Goal: Task Accomplishment & Management: Use online tool/utility

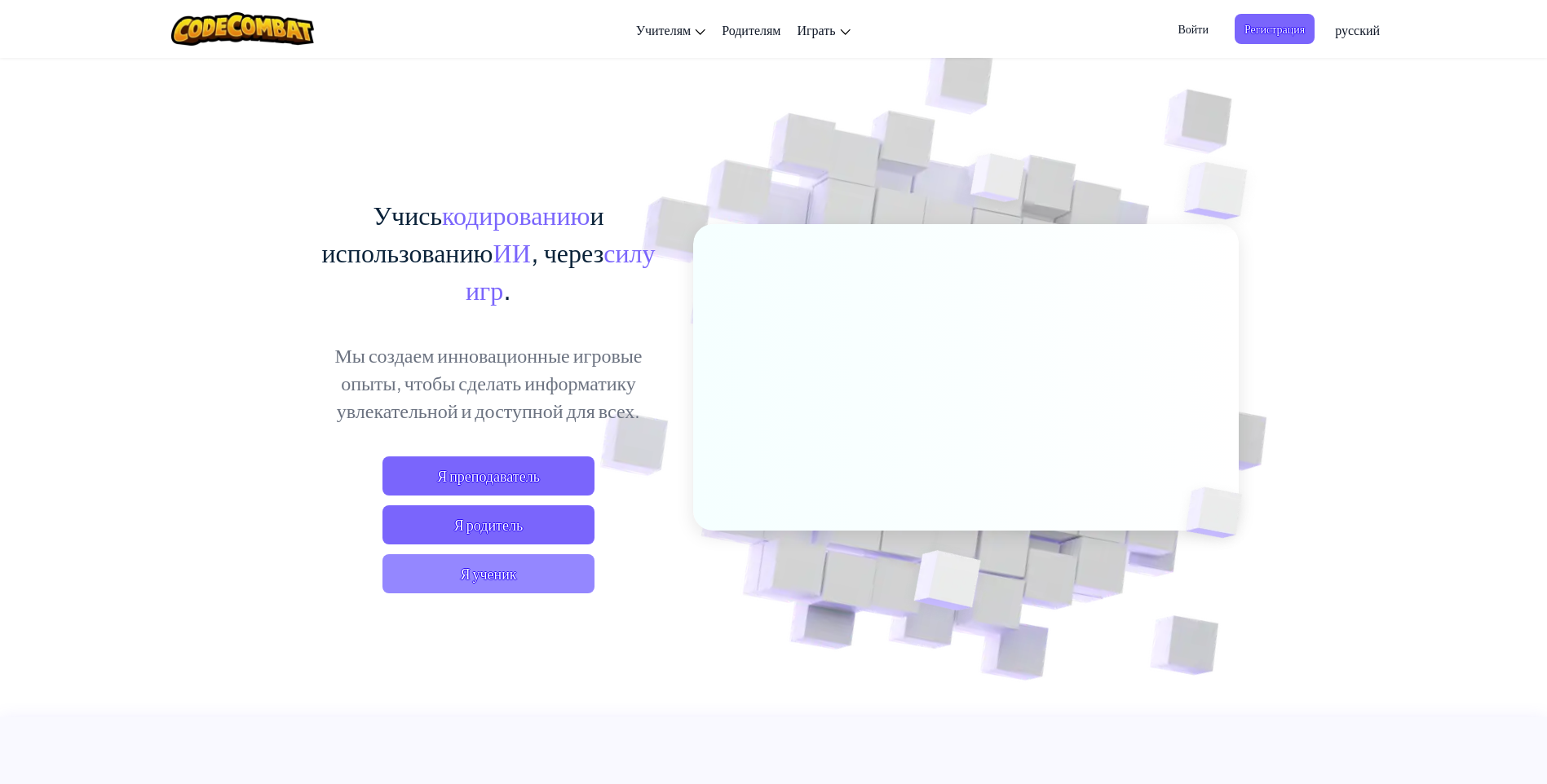
click at [525, 569] on span "Я ученик" at bounding box center [488, 574] width 212 height 39
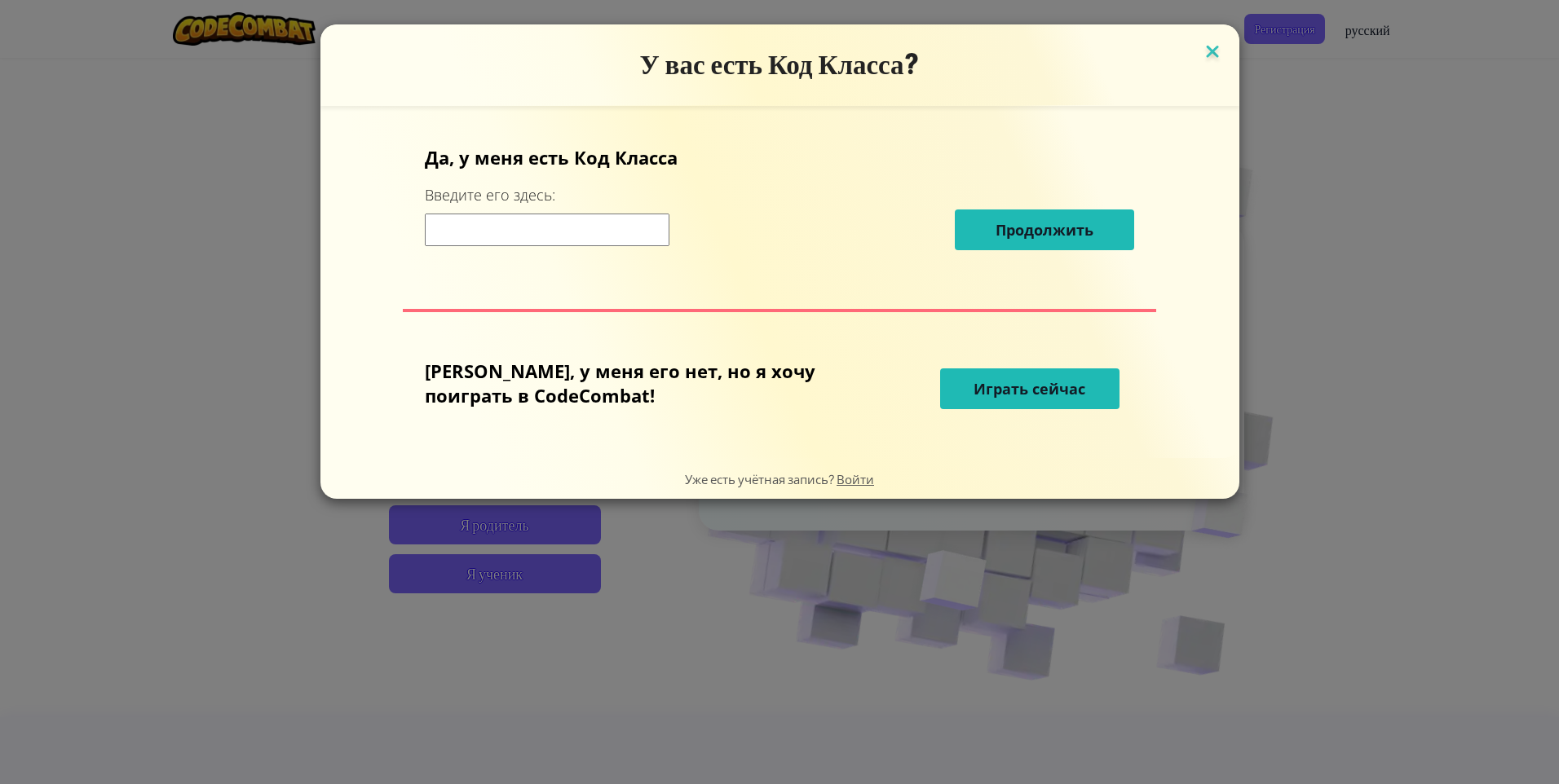
click at [1201, 53] on img at bounding box center [1212, 53] width 21 height 25
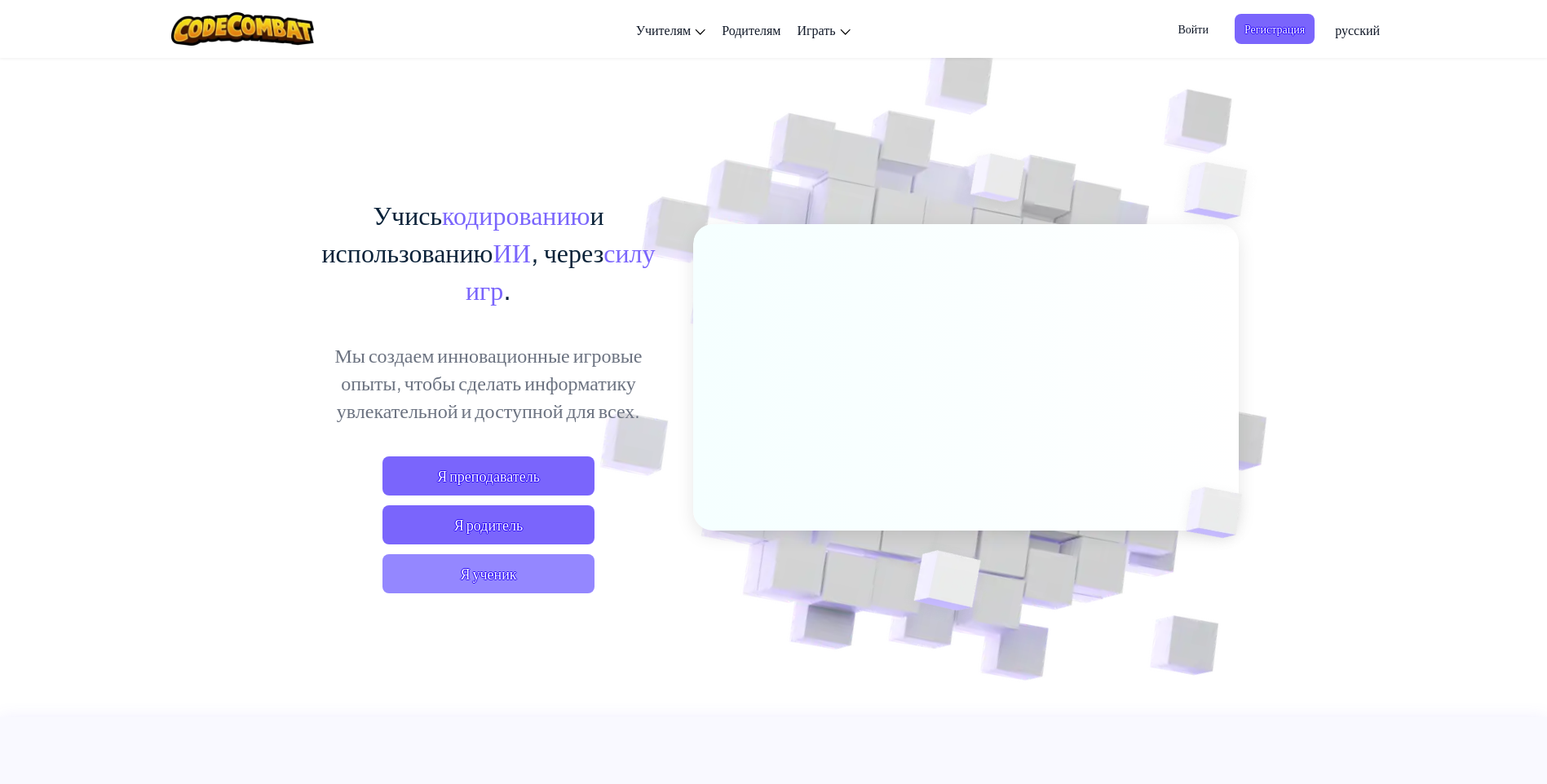
click at [539, 585] on span "Я ученик" at bounding box center [488, 574] width 212 height 39
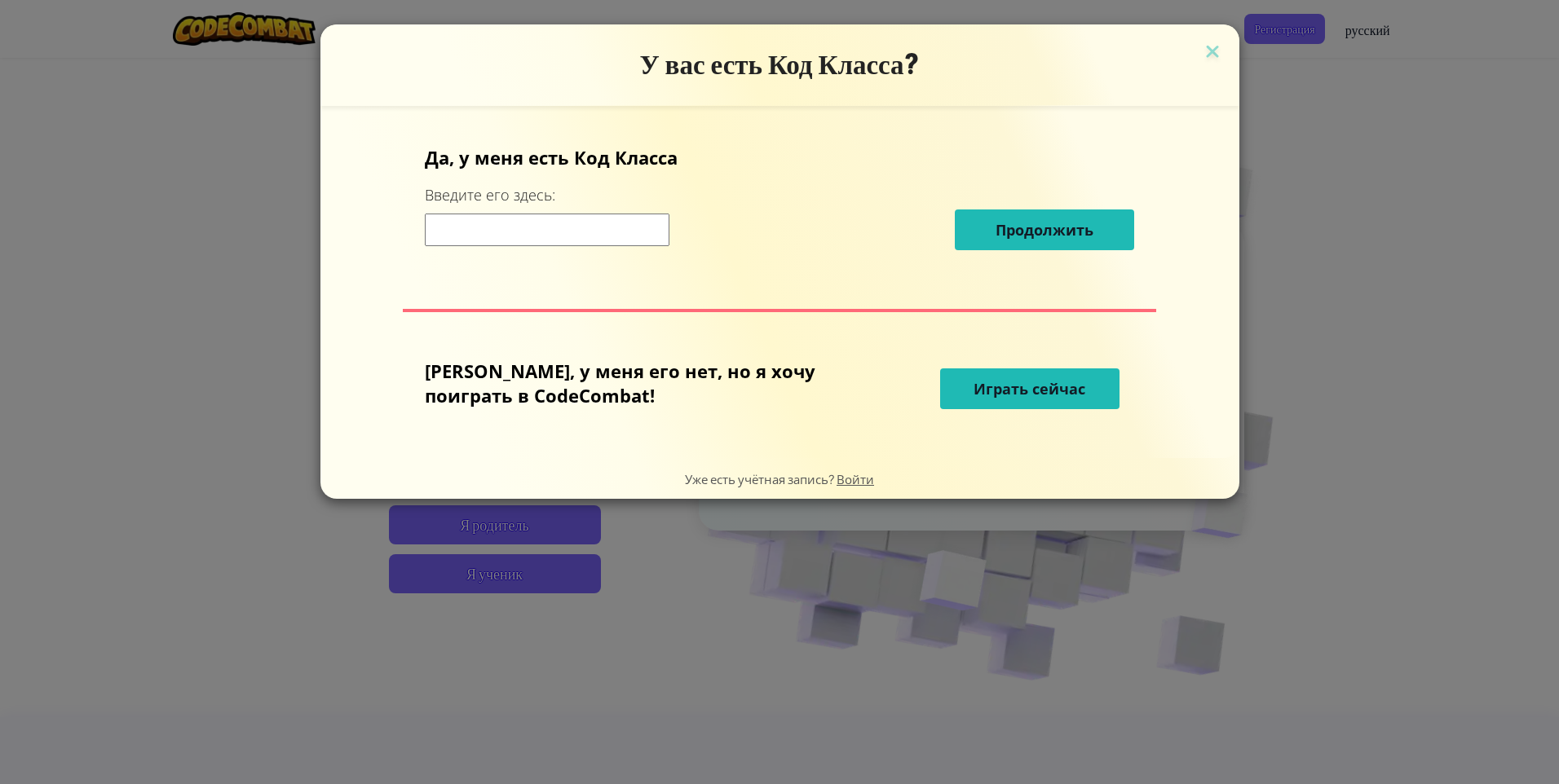
click at [1007, 399] on button "Играть сейчас" at bounding box center [1030, 389] width 179 height 41
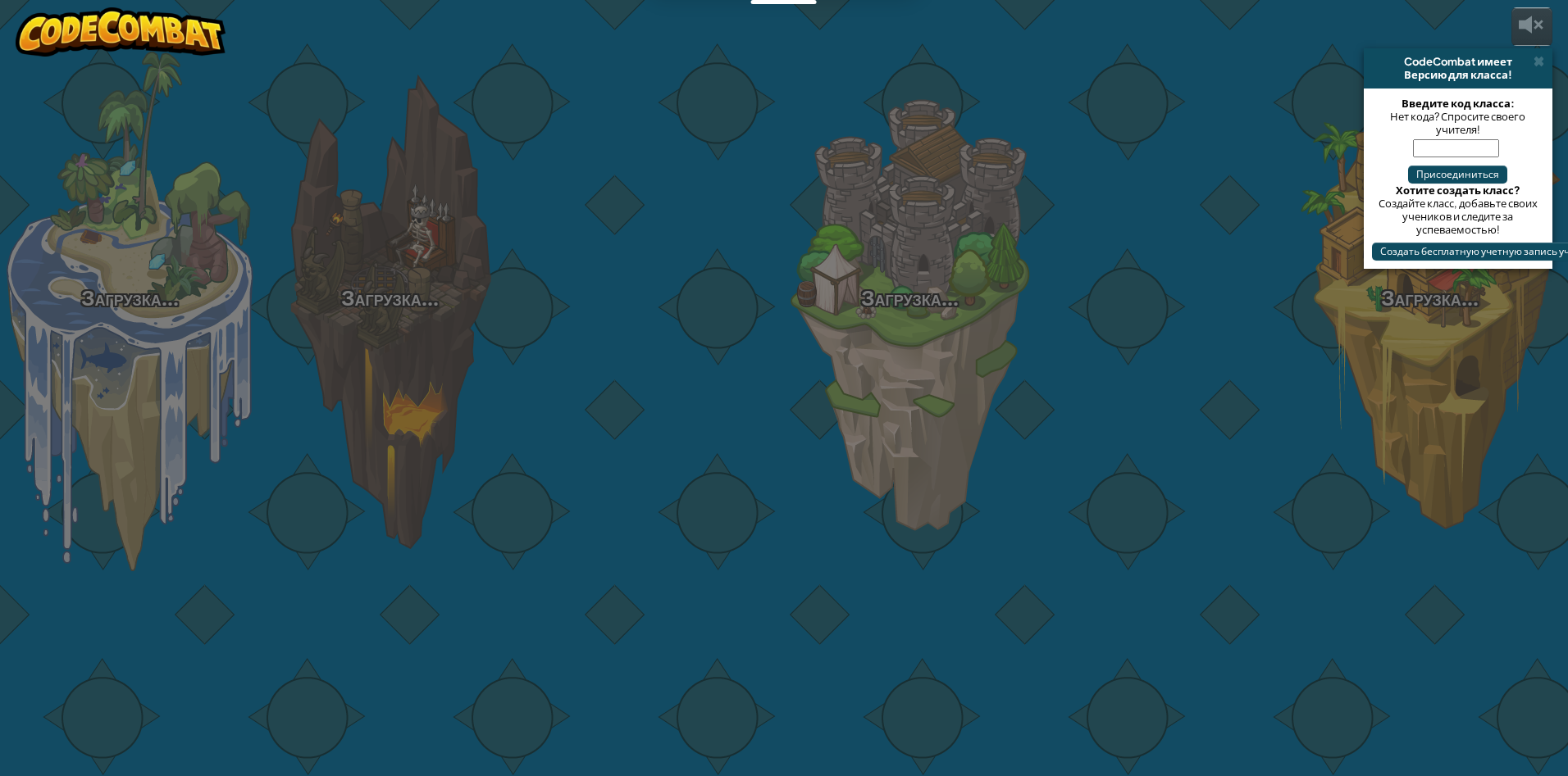
select select "ru"
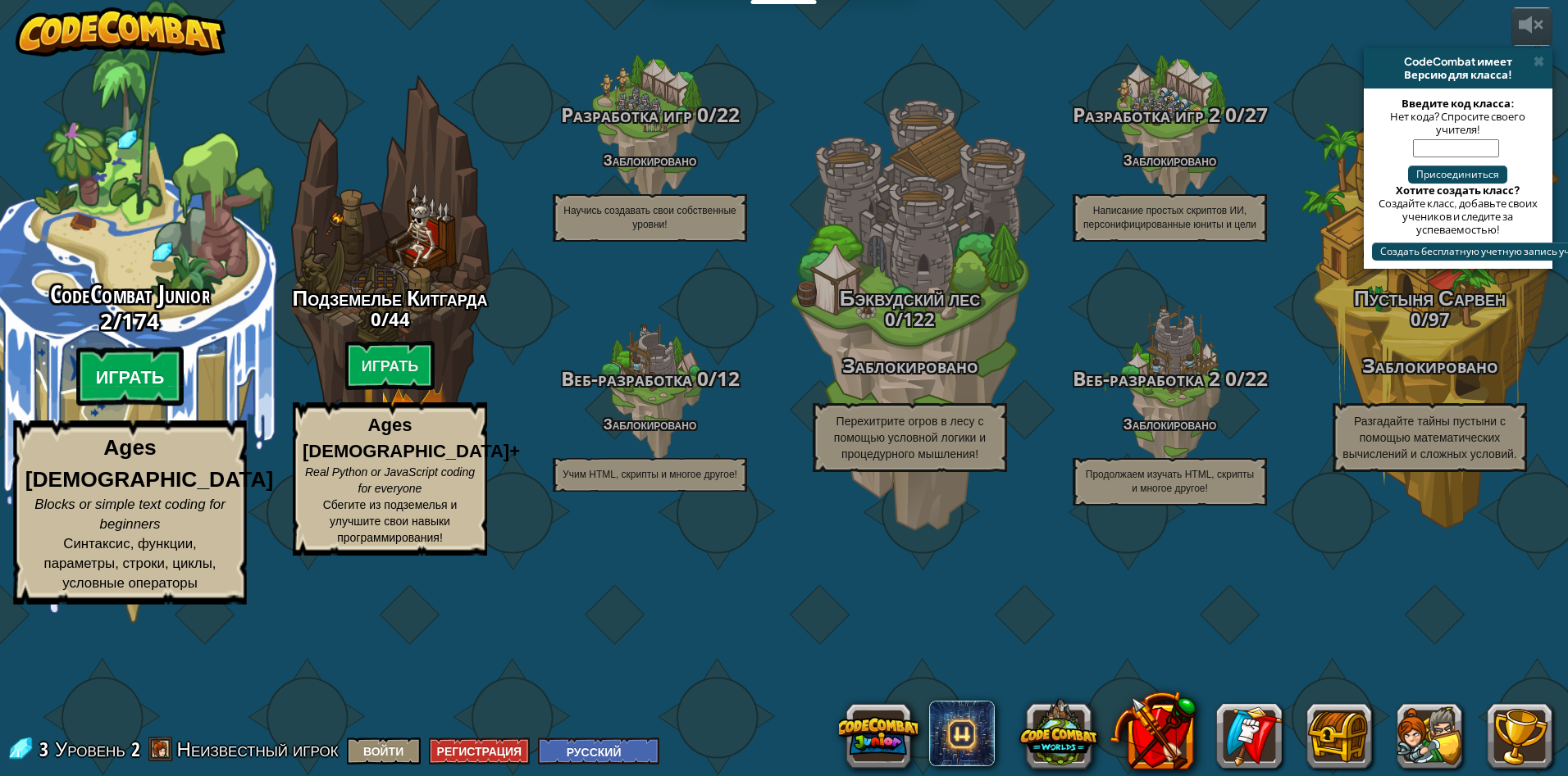
click at [142, 407] on btn "Играть" at bounding box center [130, 377] width 108 height 59
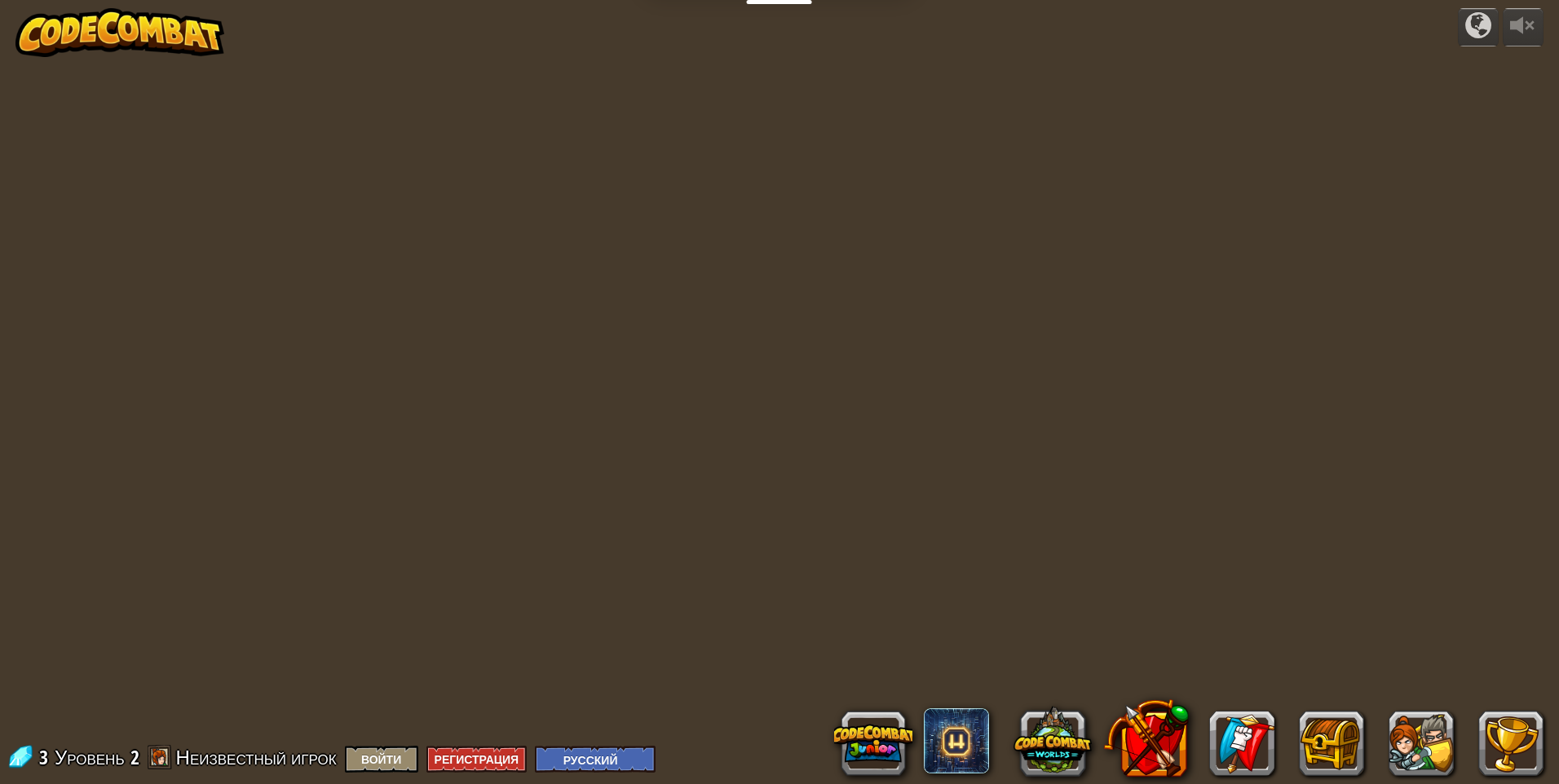
select select "ru"
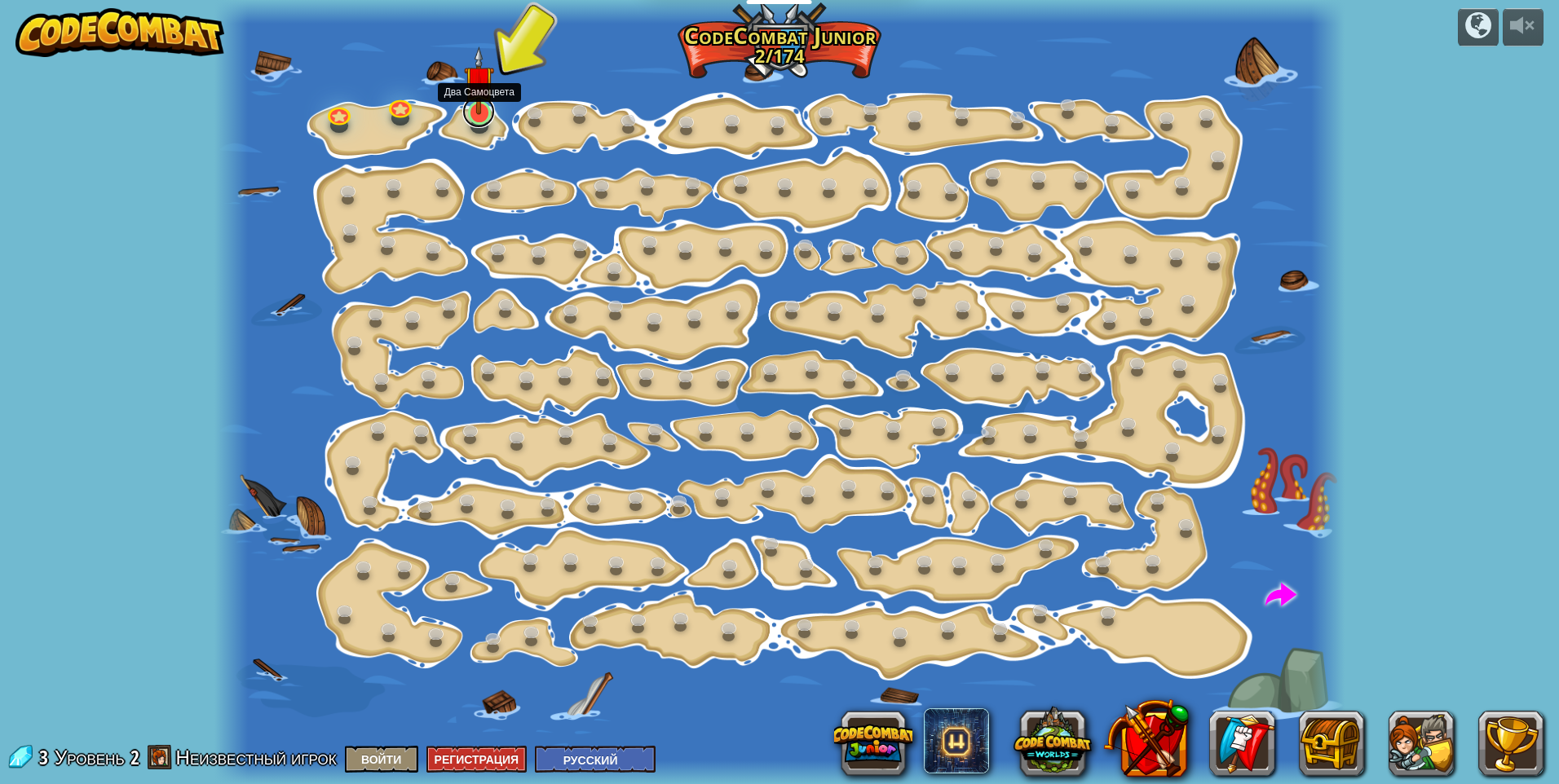
click at [480, 121] on link at bounding box center [479, 112] width 33 height 33
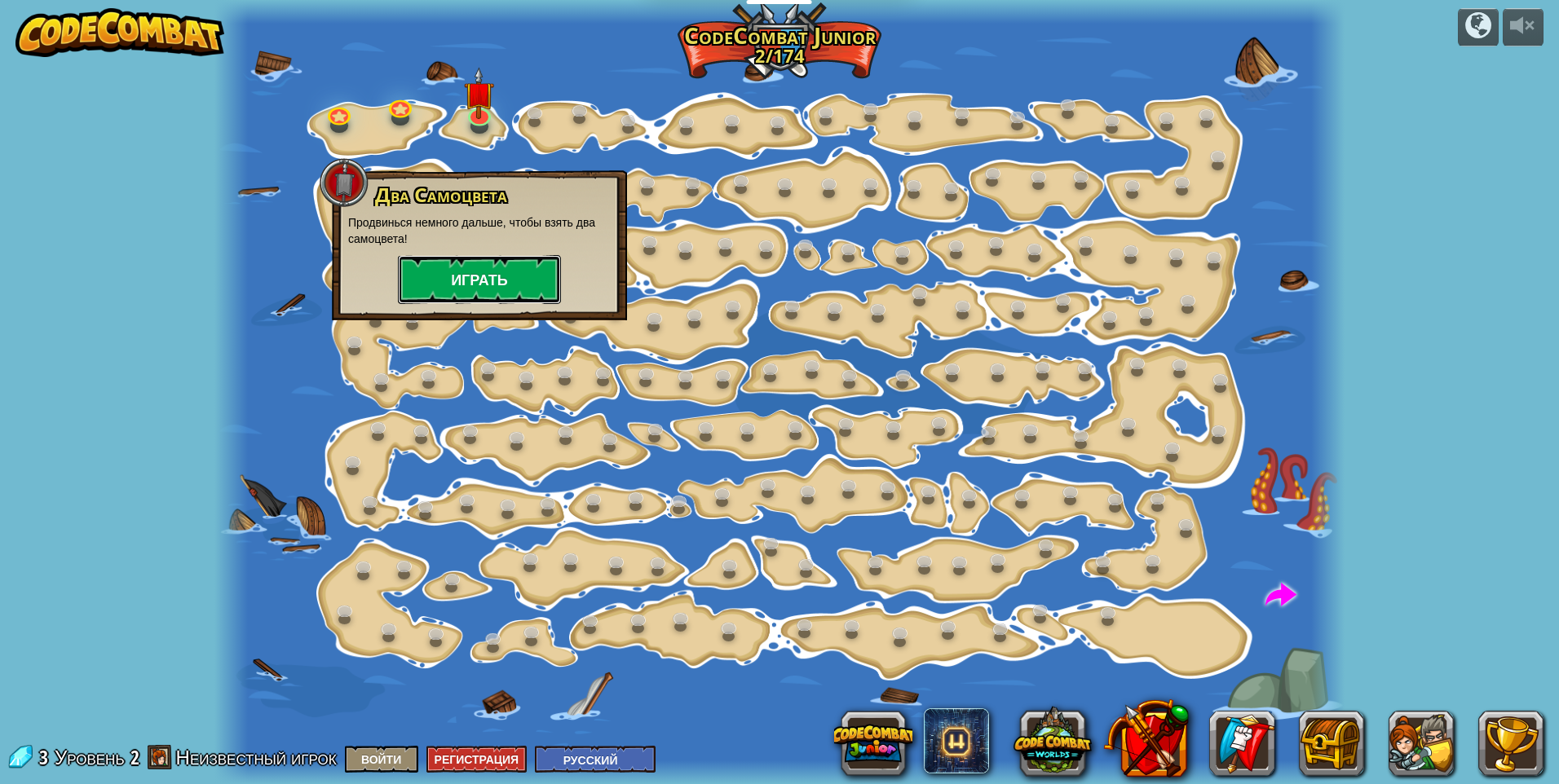
click at [457, 270] on button "Играть" at bounding box center [479, 280] width 163 height 49
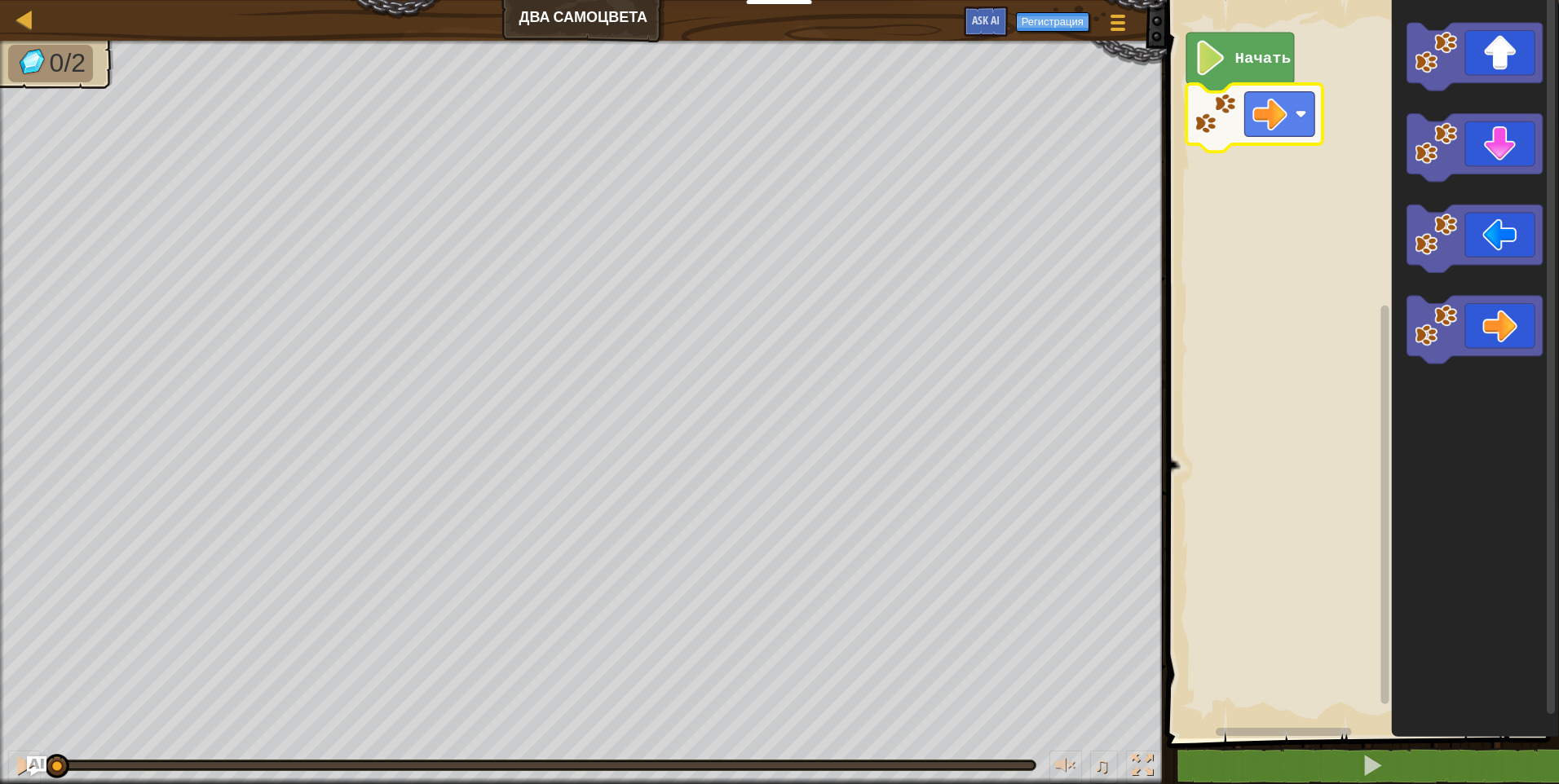
click at [1355, 176] on rect "Рабочая область Blockly" at bounding box center [1360, 365] width 397 height 747
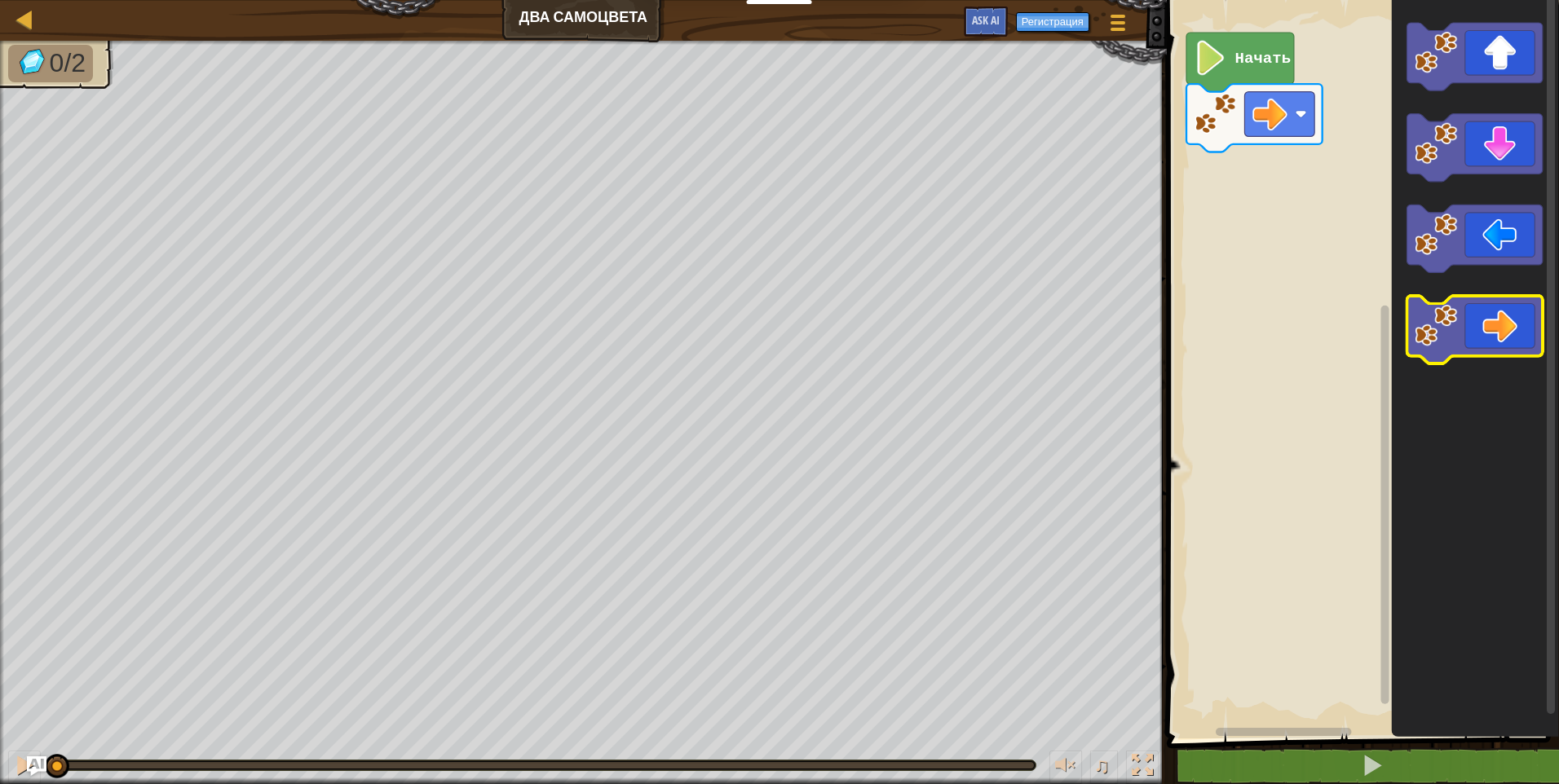
click at [1509, 318] on icon "Рабочая область Blockly" at bounding box center [1474, 331] width 136 height 68
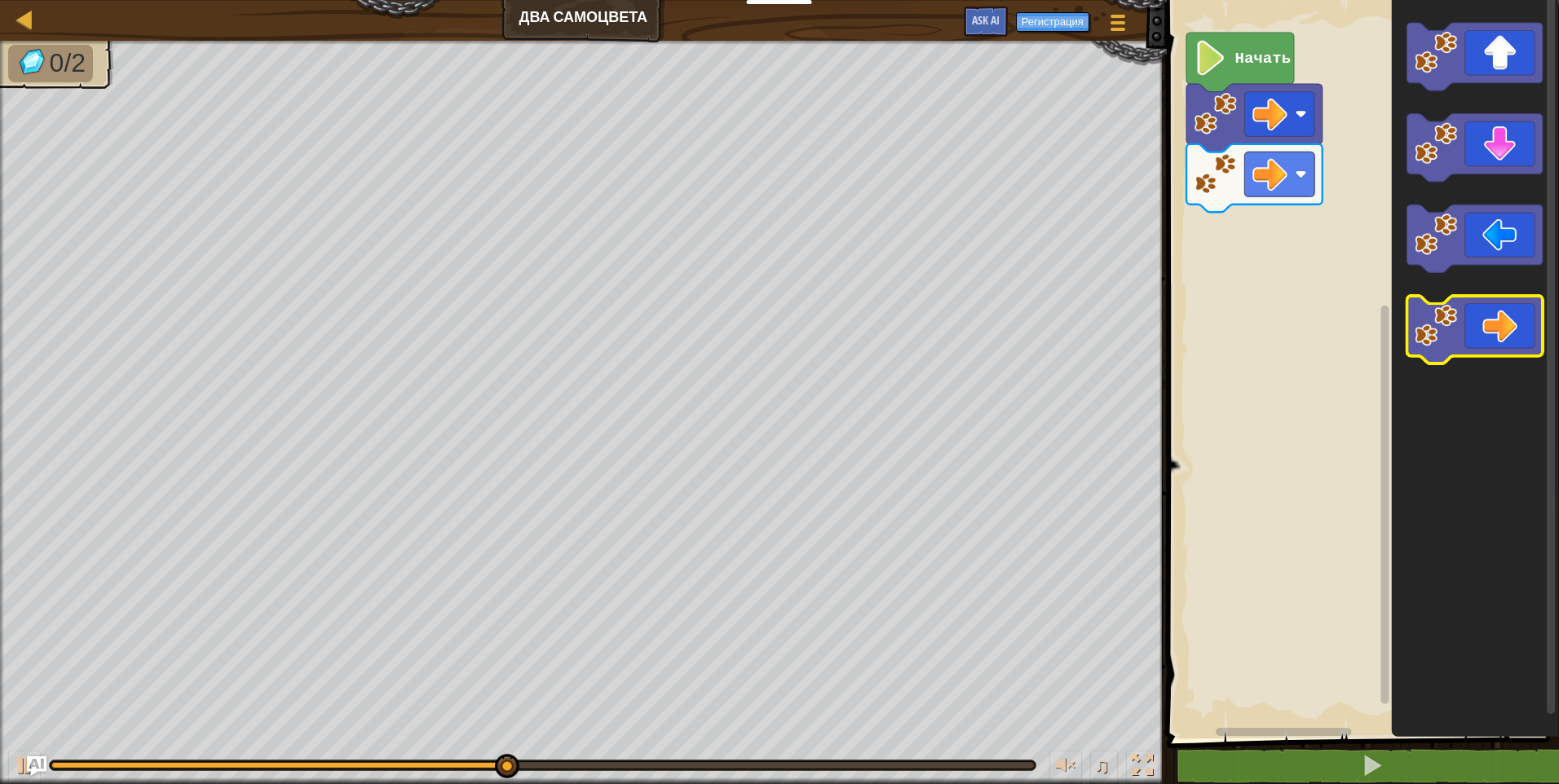
click at [1519, 317] on icon "Рабочая область Blockly" at bounding box center [1474, 331] width 136 height 68
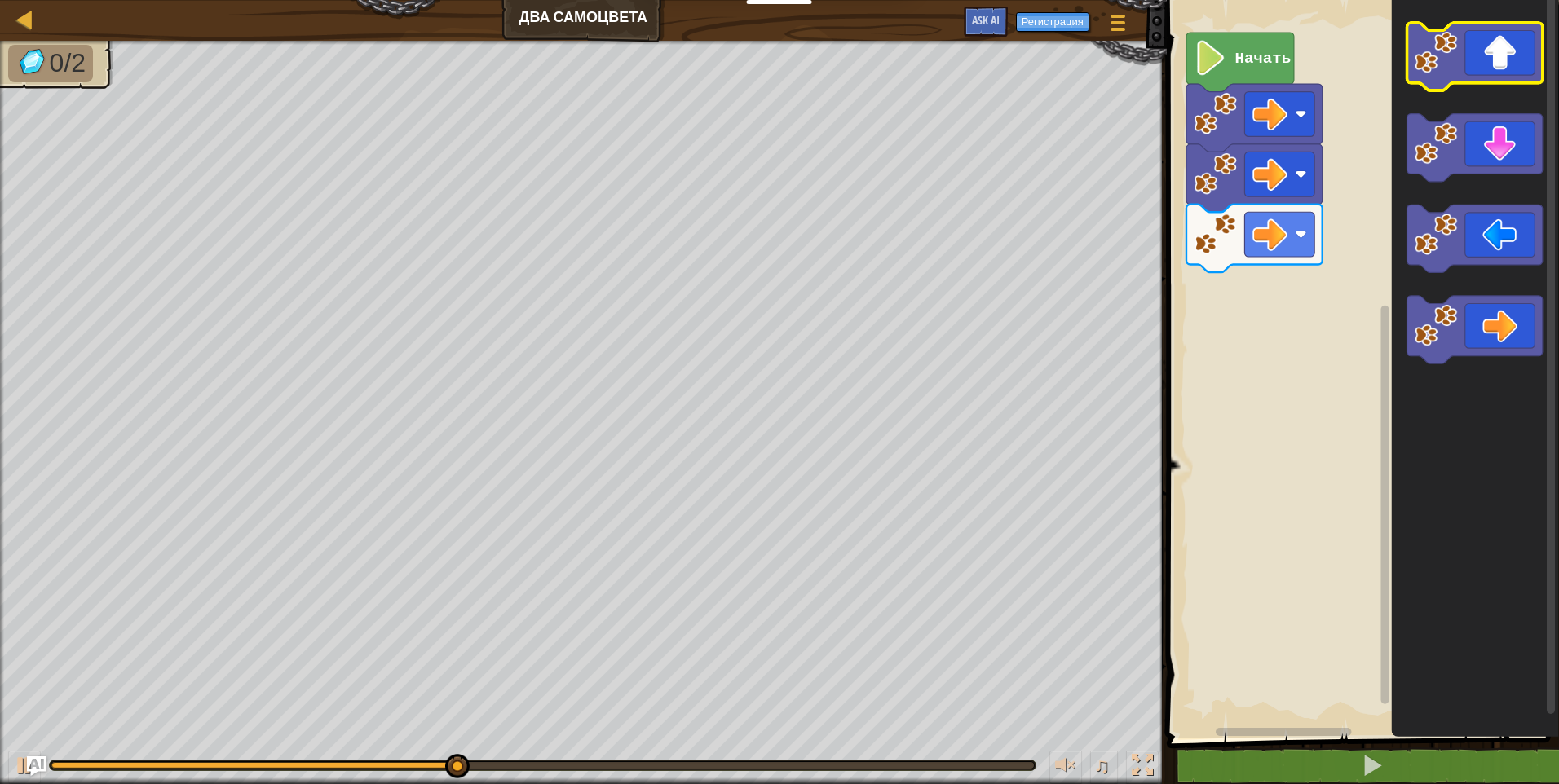
click at [1508, 70] on icon "Рабочая область Blockly" at bounding box center [1474, 56] width 136 height 68
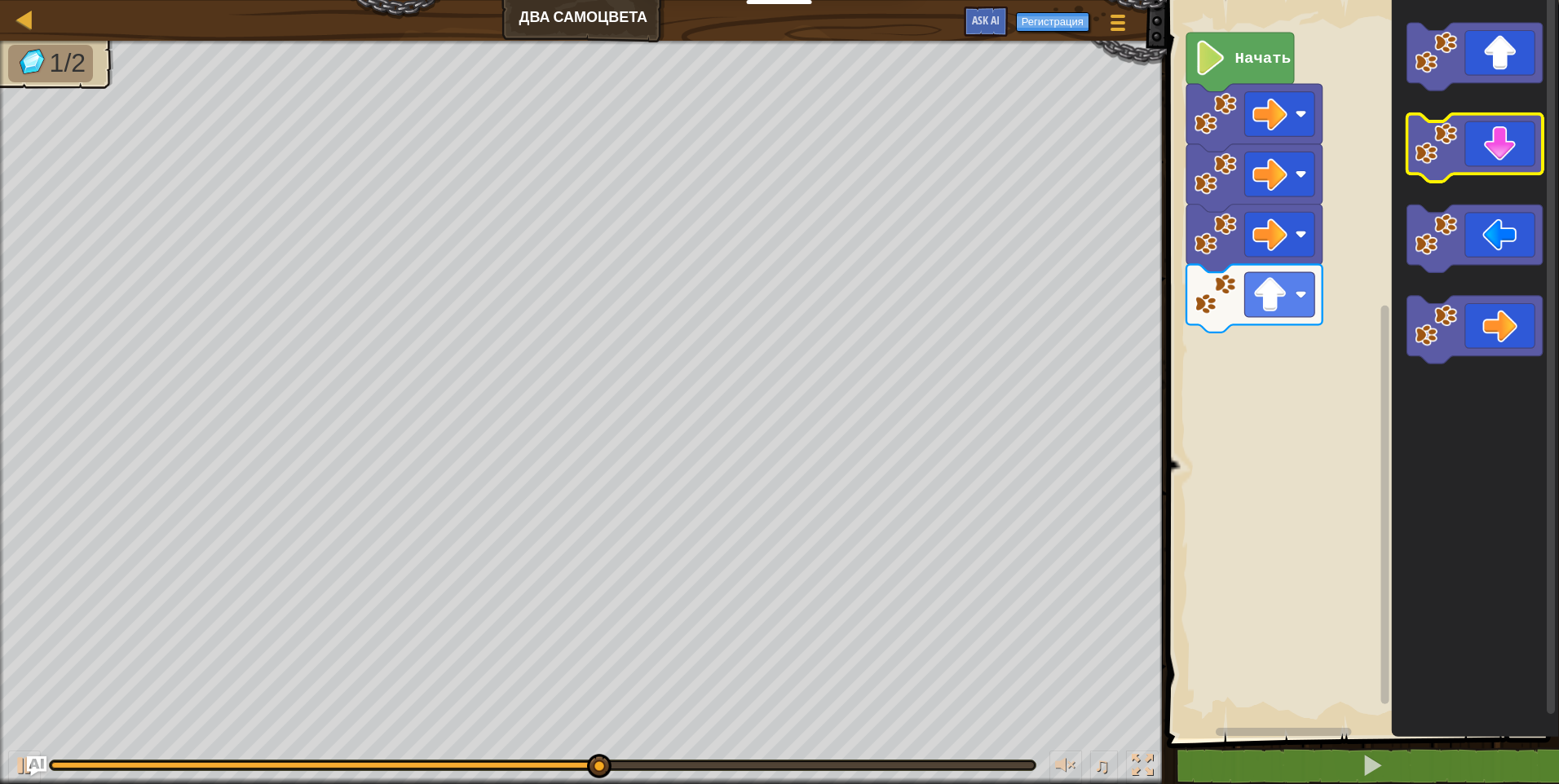
click at [1505, 161] on icon "Рабочая область Blockly" at bounding box center [1474, 147] width 136 height 68
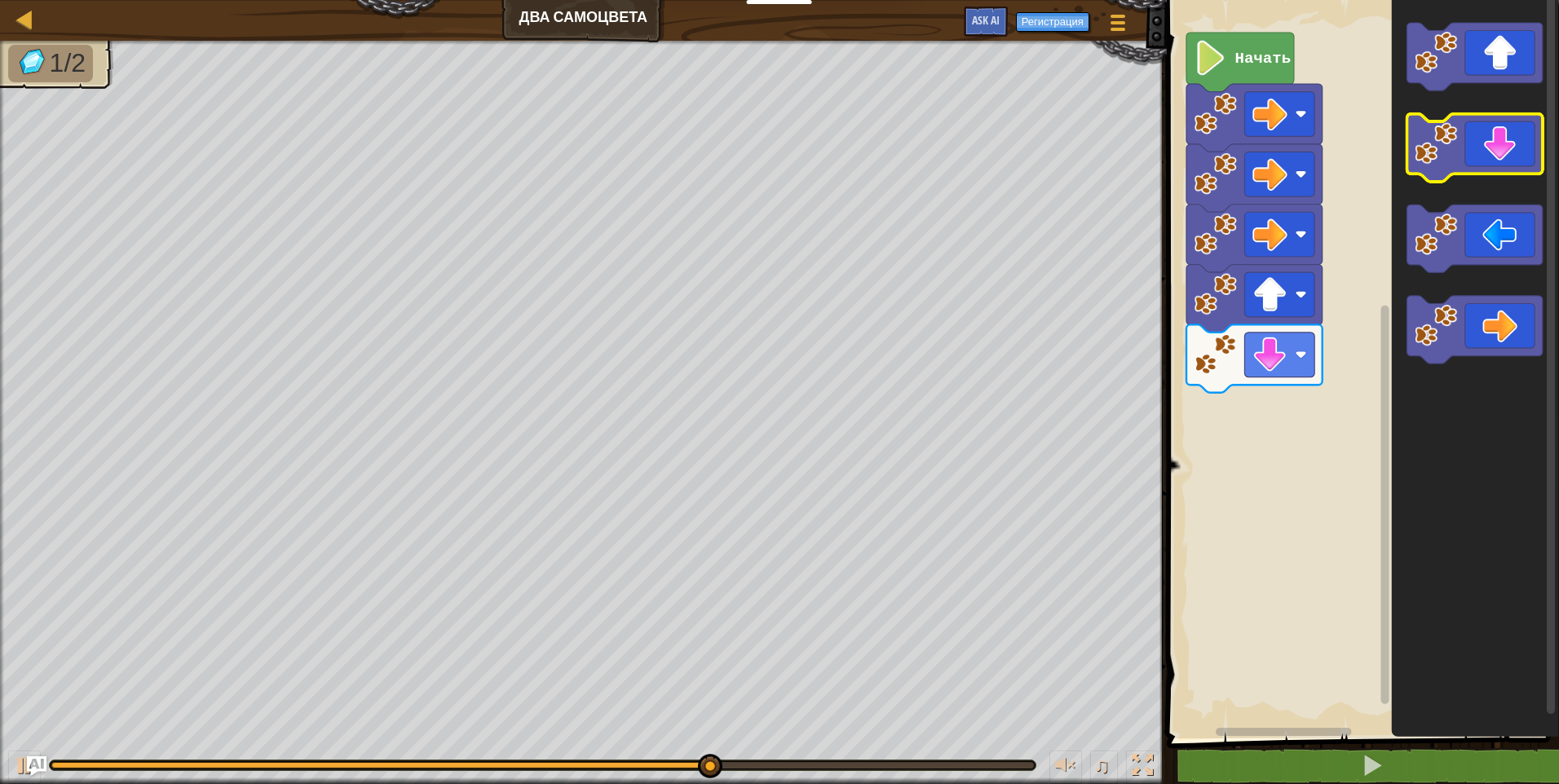
click at [1505, 161] on icon "Рабочая область Blockly" at bounding box center [1474, 147] width 136 height 68
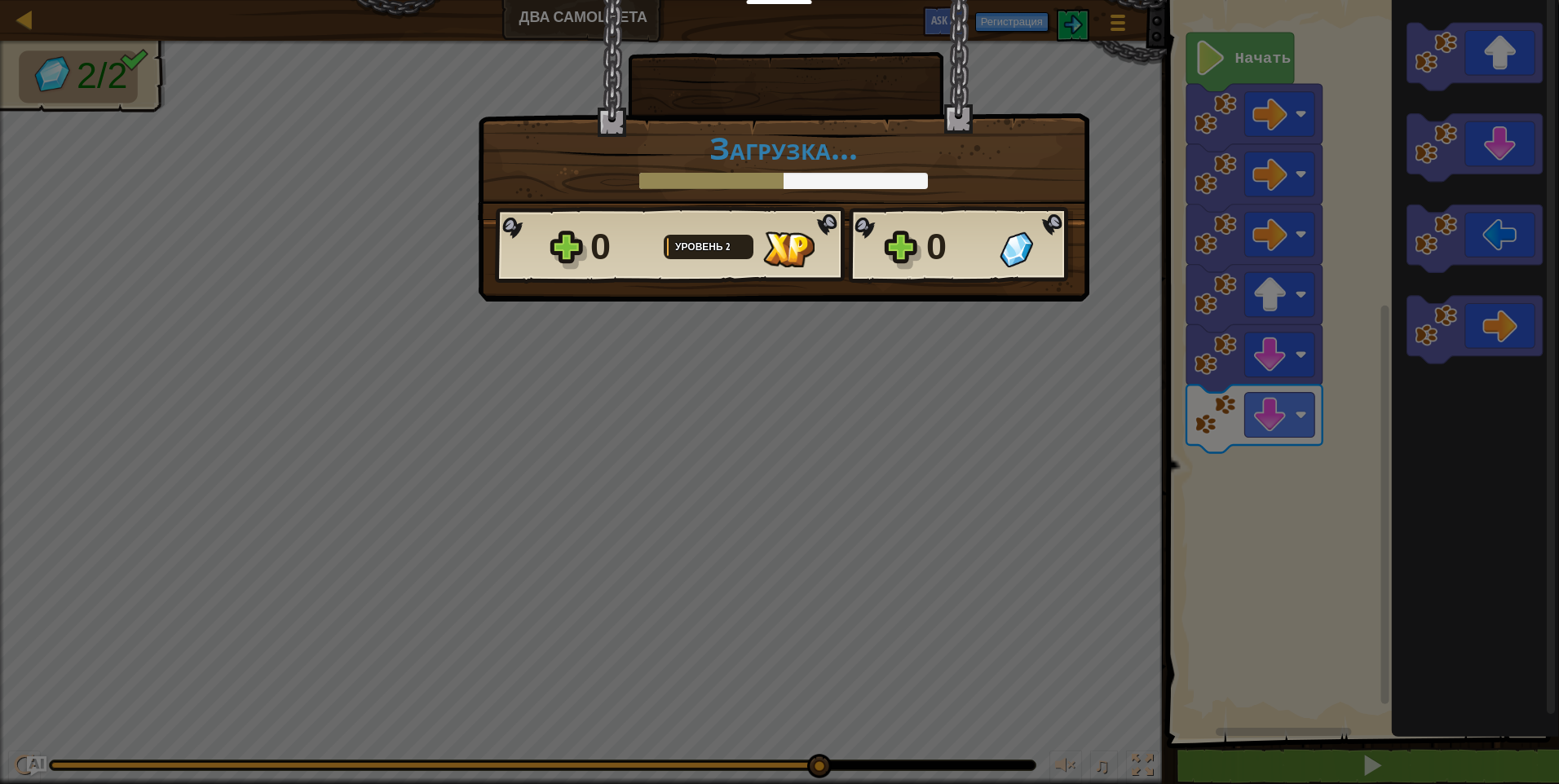
click at [1270, 59] on div "× Насколько интересным был этот уровень? Загрузка... Reticulating Splines... За…" at bounding box center [779, 392] width 1559 height 784
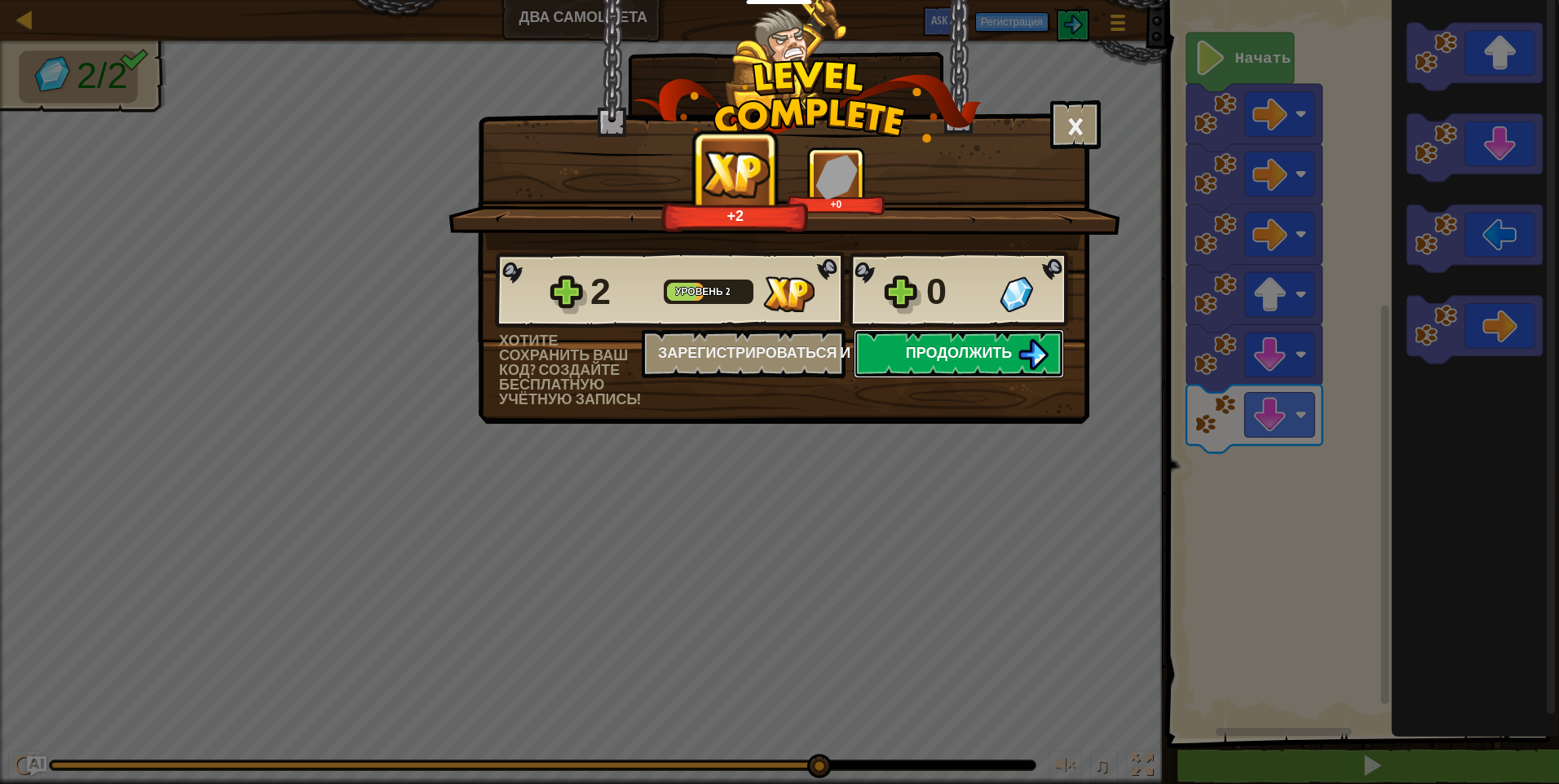
click at [1000, 354] on span "Продолжить" at bounding box center [959, 352] width 107 height 20
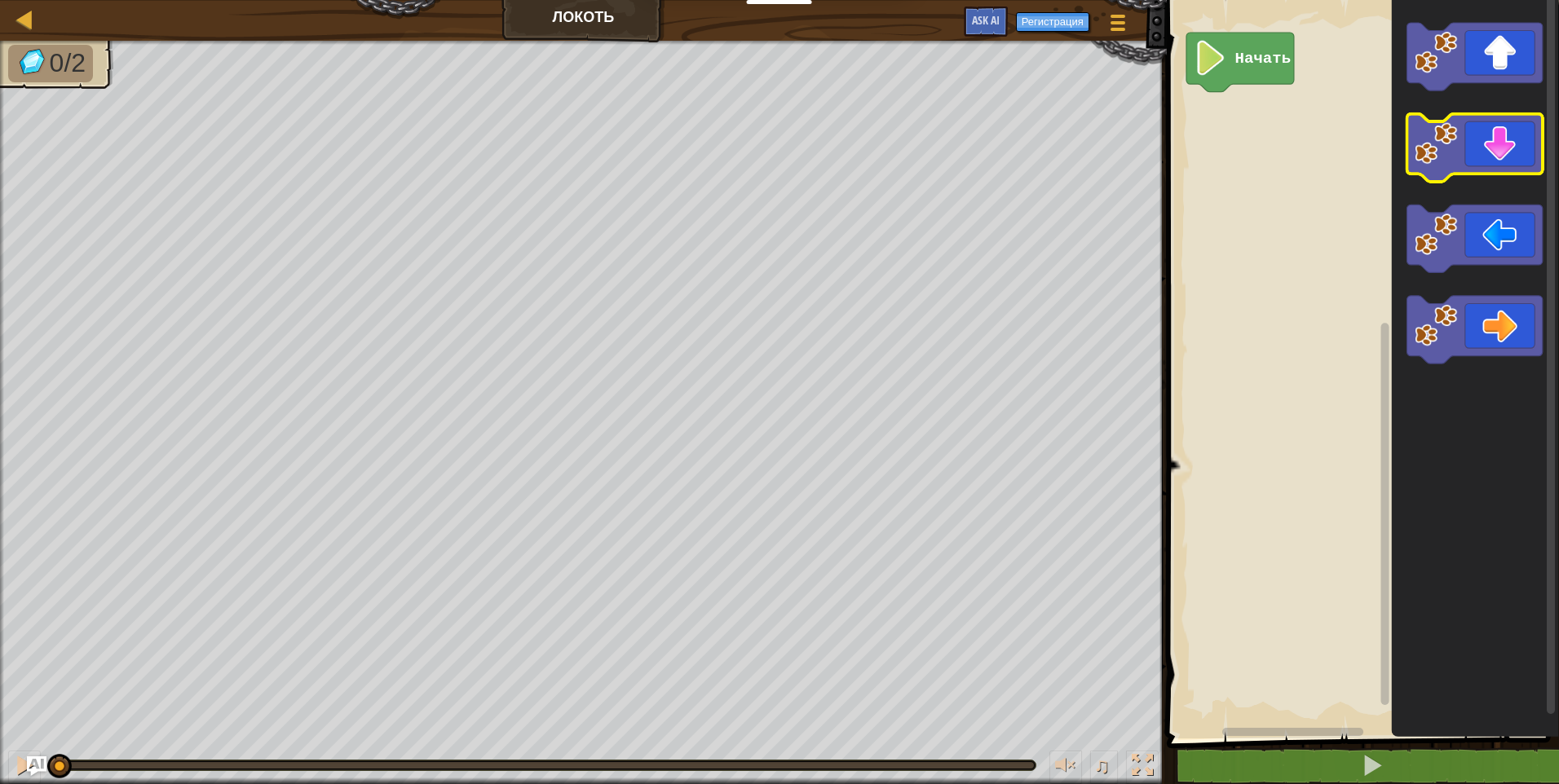
click at [1478, 163] on icon "Рабочая область Blockly" at bounding box center [1474, 147] width 136 height 68
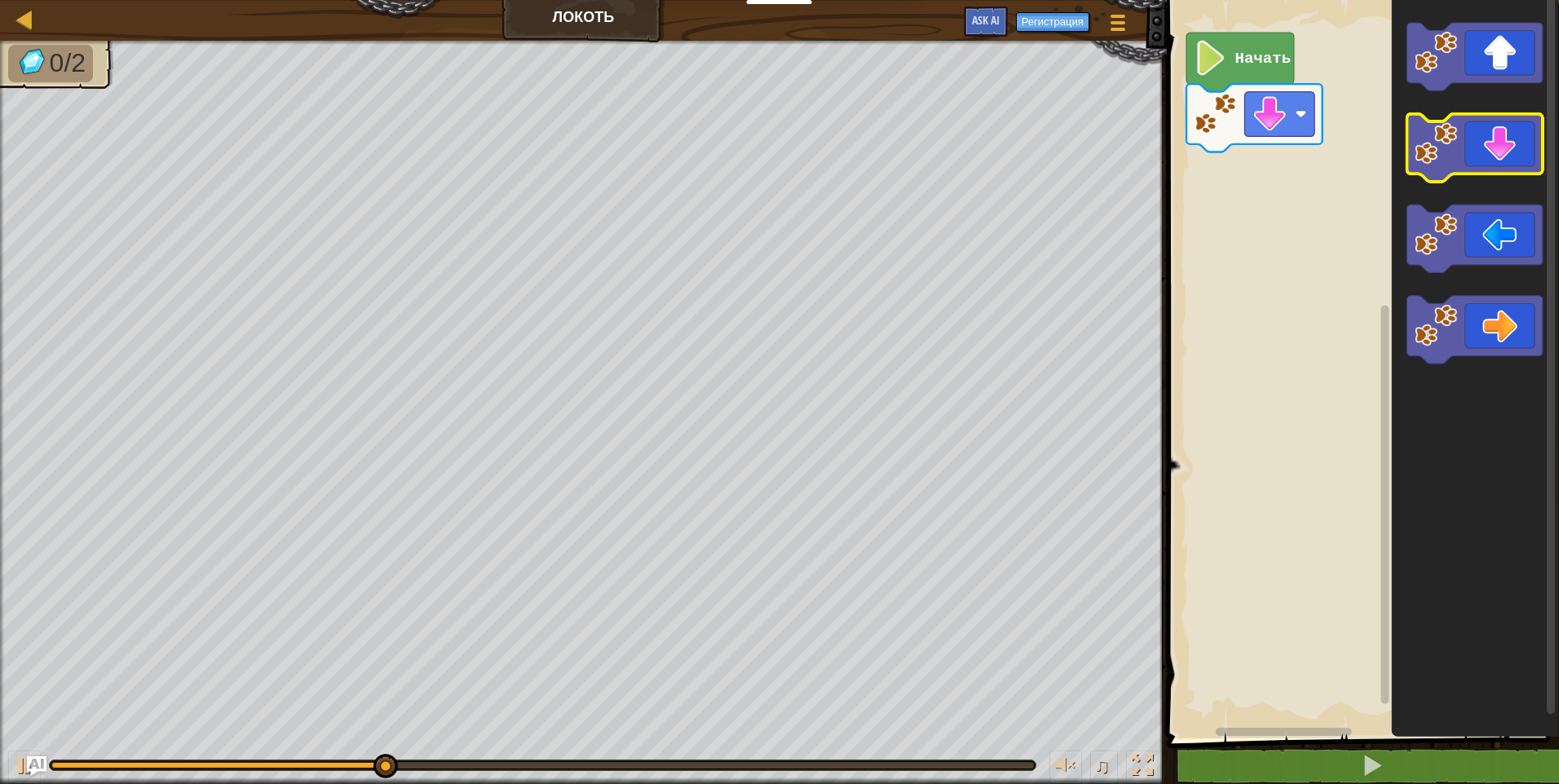
click at [1473, 167] on icon "Рабочая область Blockly" at bounding box center [1474, 147] width 136 height 68
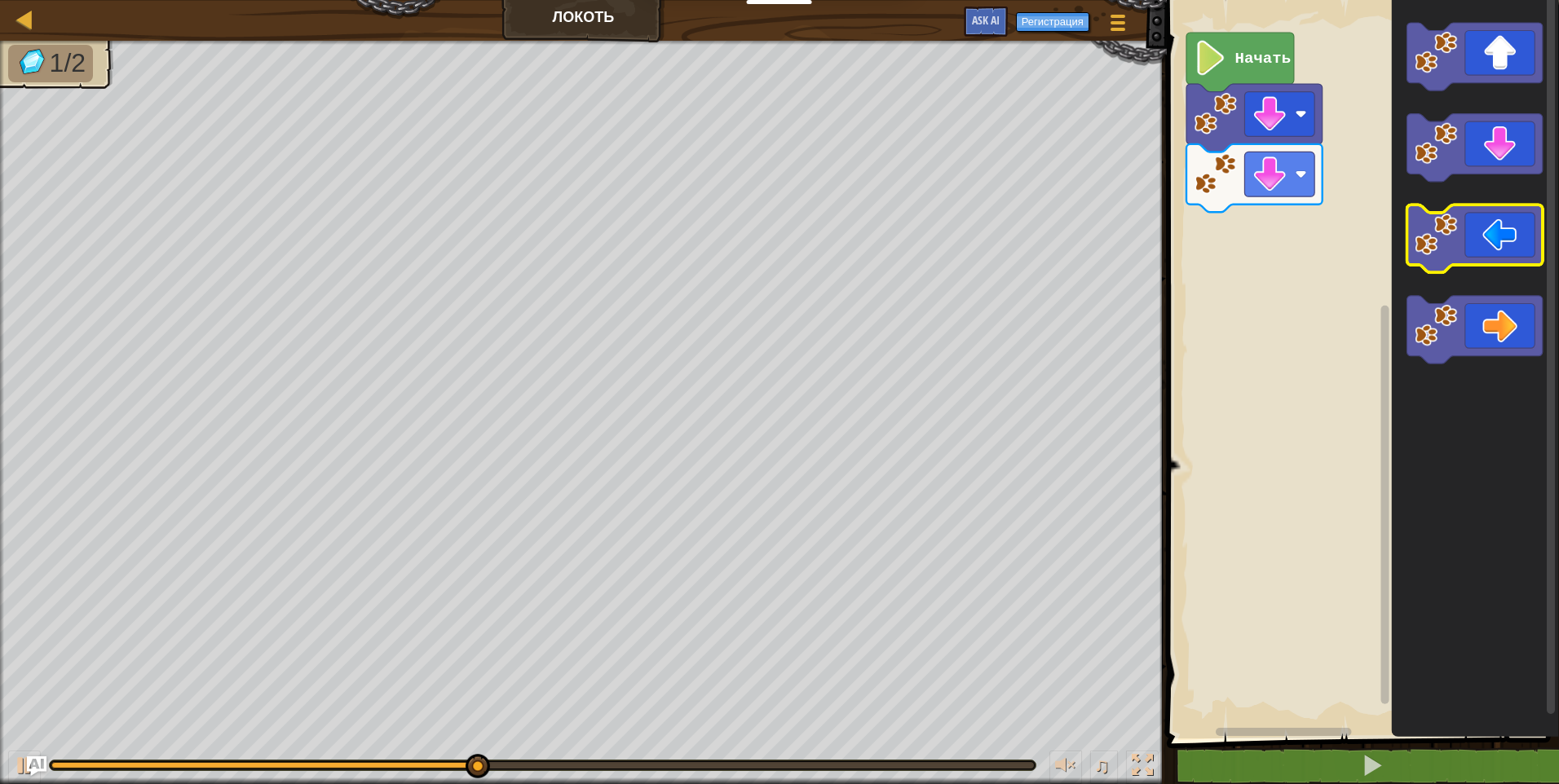
click at [1490, 256] on icon "Рабочая область Blockly" at bounding box center [1474, 239] width 136 height 68
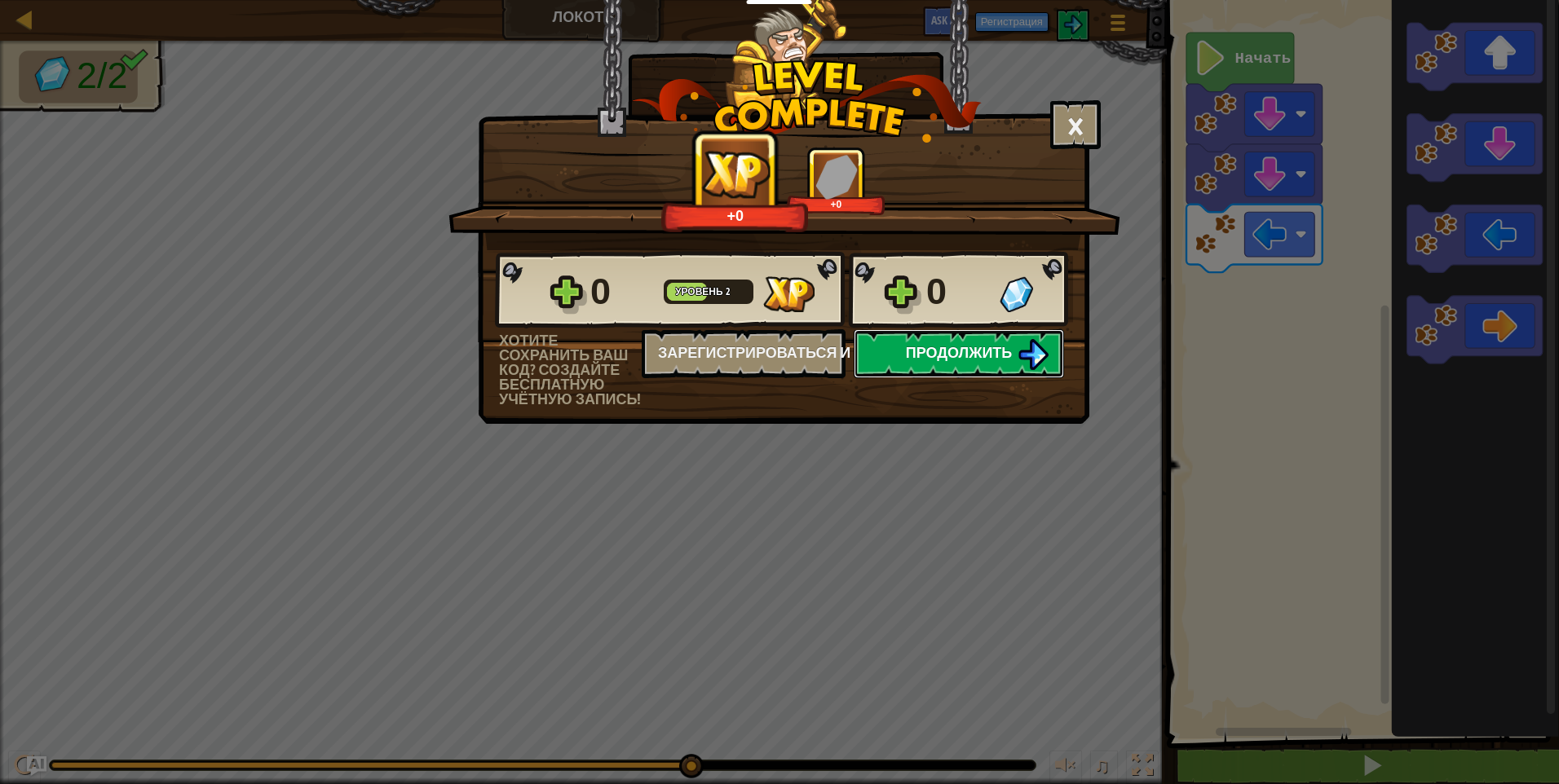
click at [1017, 353] on img at bounding box center [1033, 354] width 31 height 31
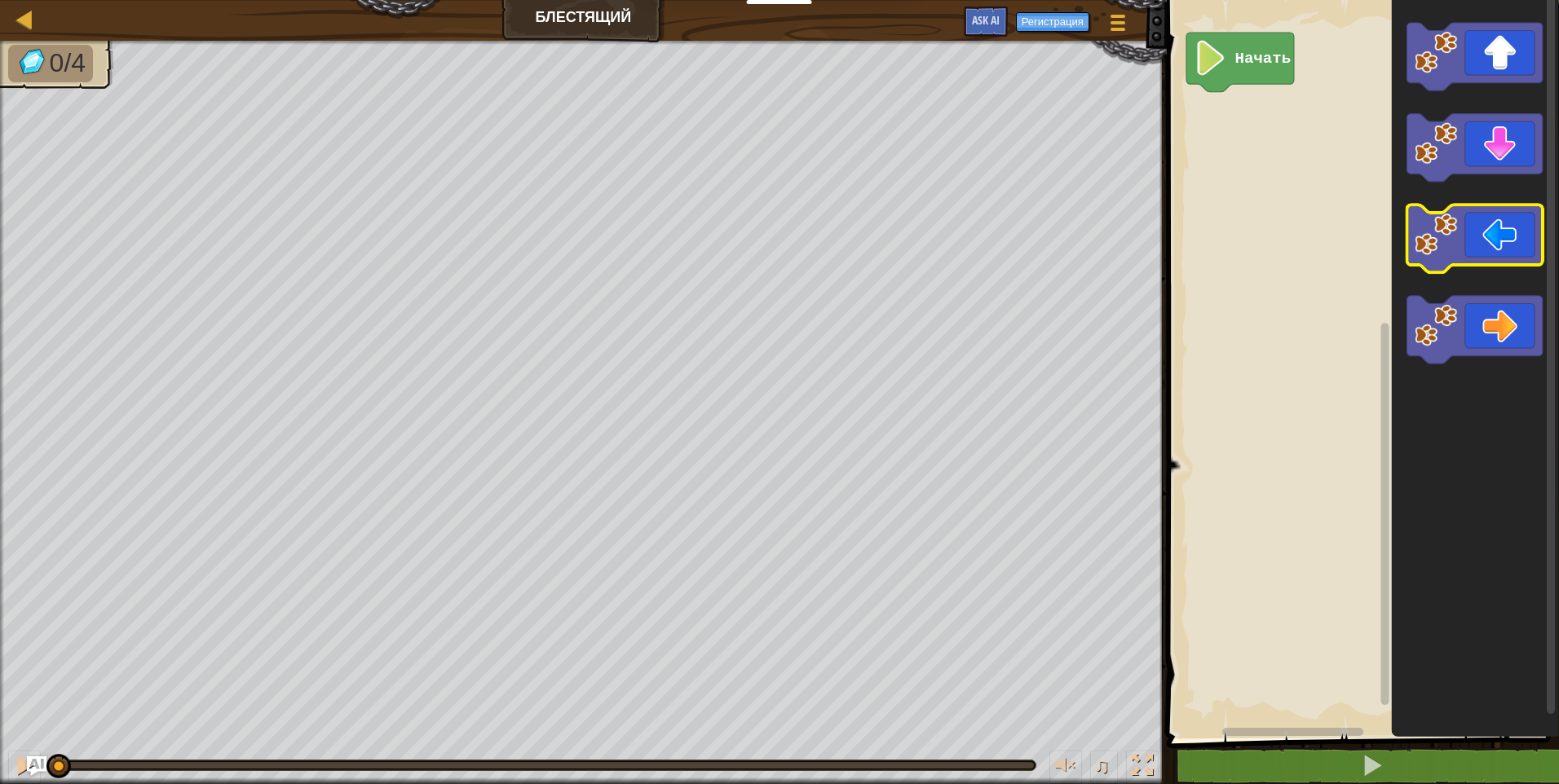
click at [1510, 236] on icon "Рабочая область Blockly" at bounding box center [1474, 239] width 136 height 68
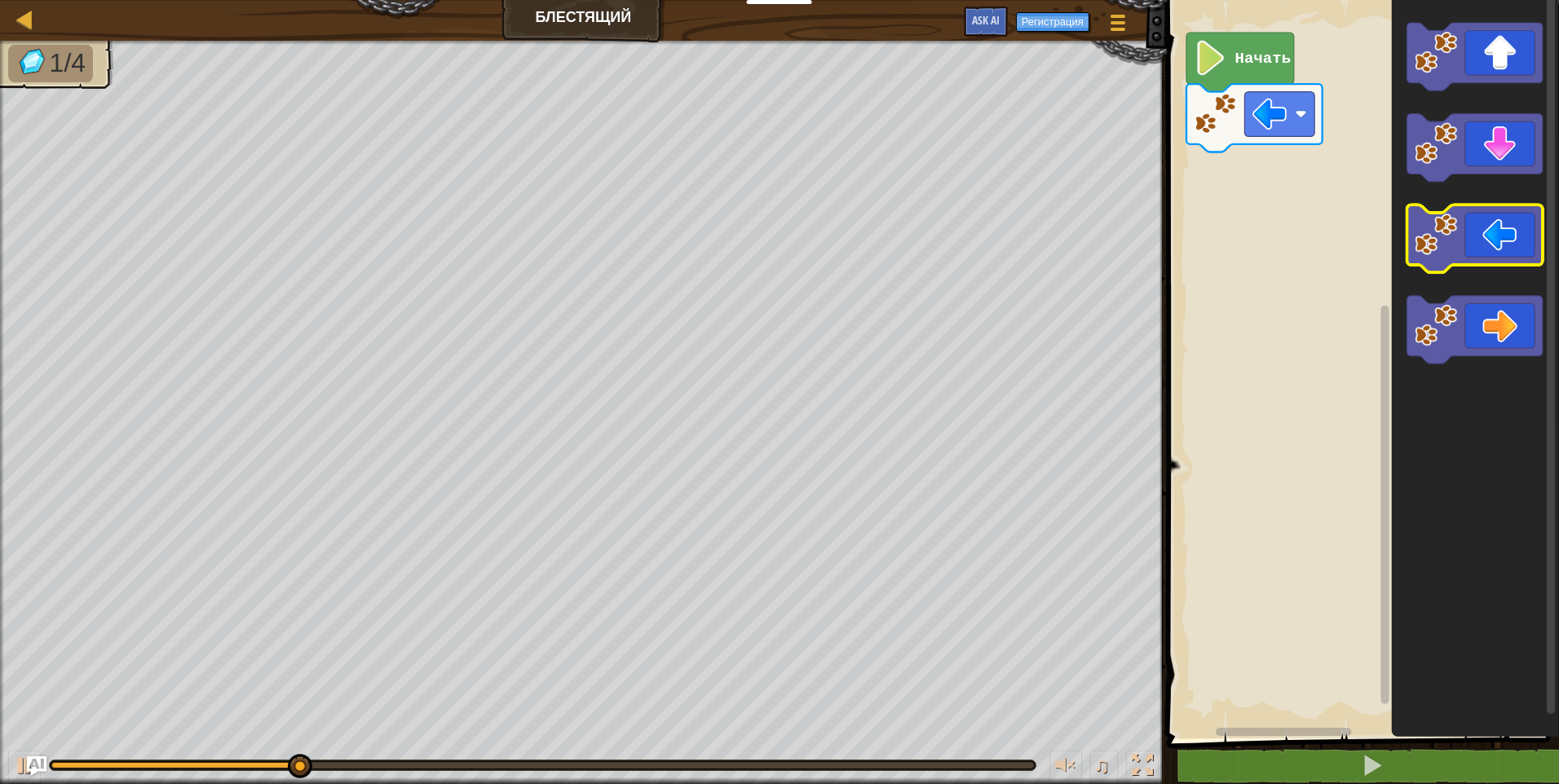
click at [1510, 236] on icon "Рабочая область Blockly" at bounding box center [1474, 239] width 136 height 68
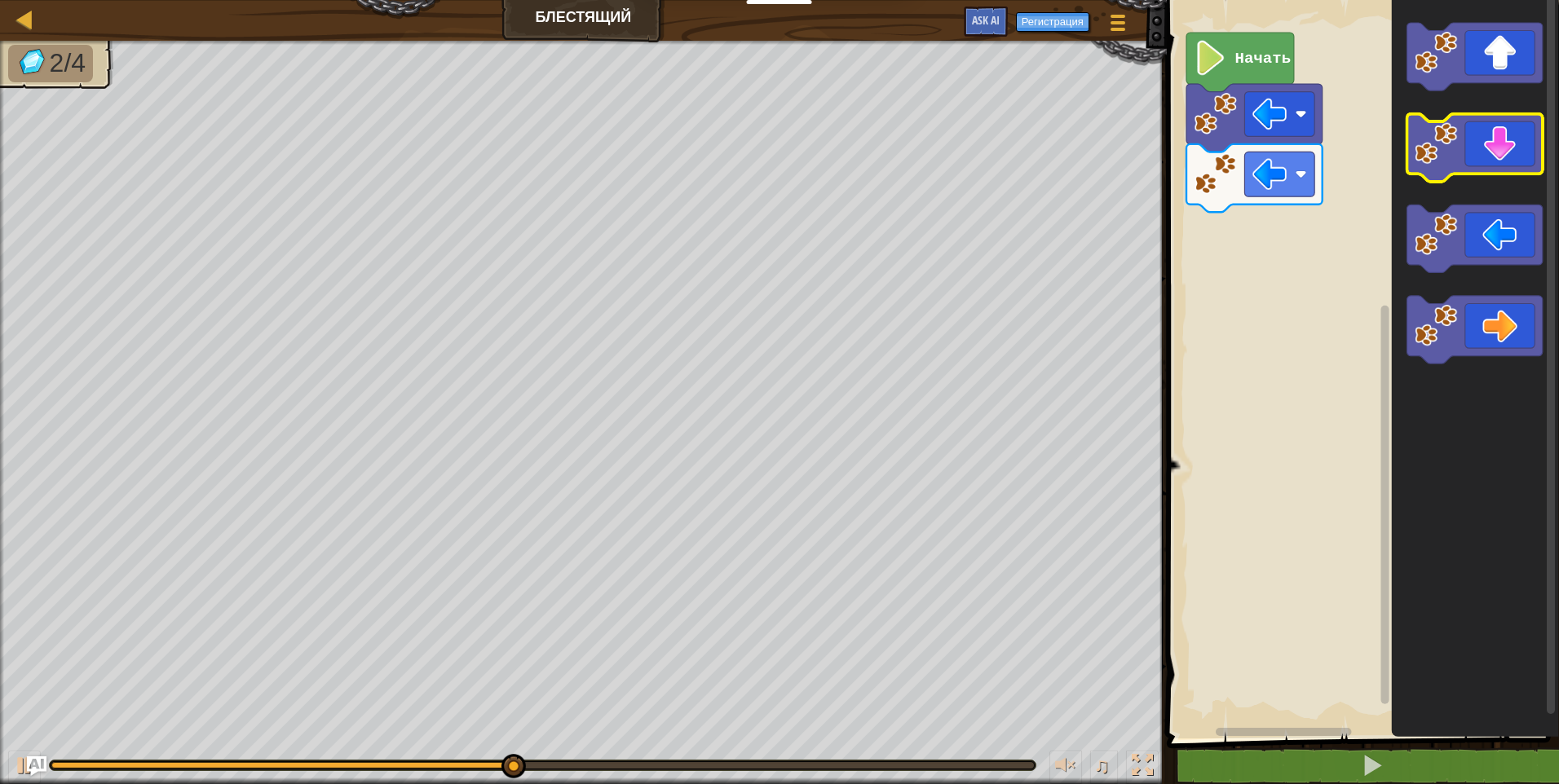
click at [1492, 149] on icon "Рабочая область Blockly" at bounding box center [1474, 147] width 136 height 68
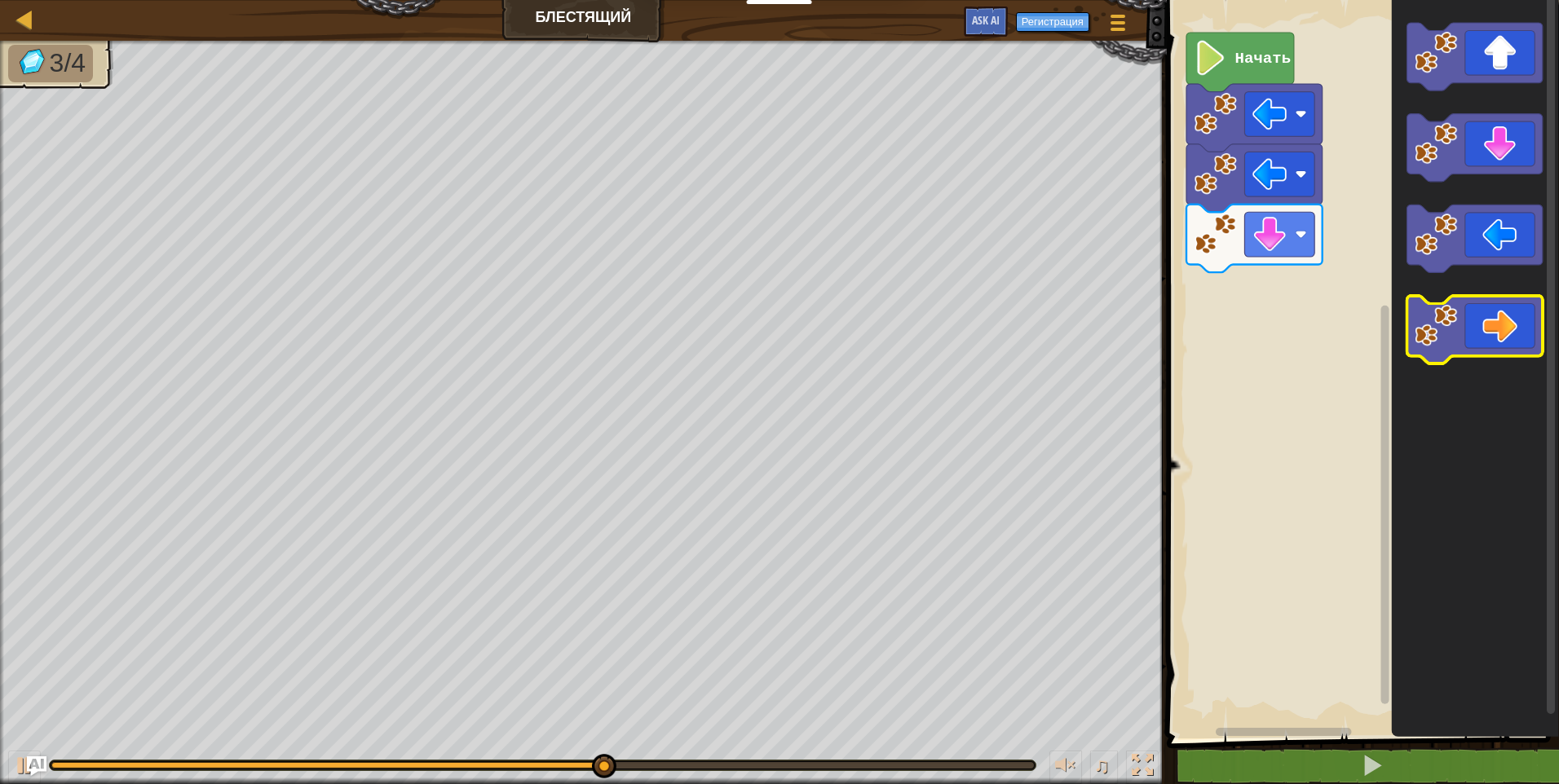
click at [1504, 307] on icon "Рабочая область Blockly" at bounding box center [1474, 331] width 136 height 68
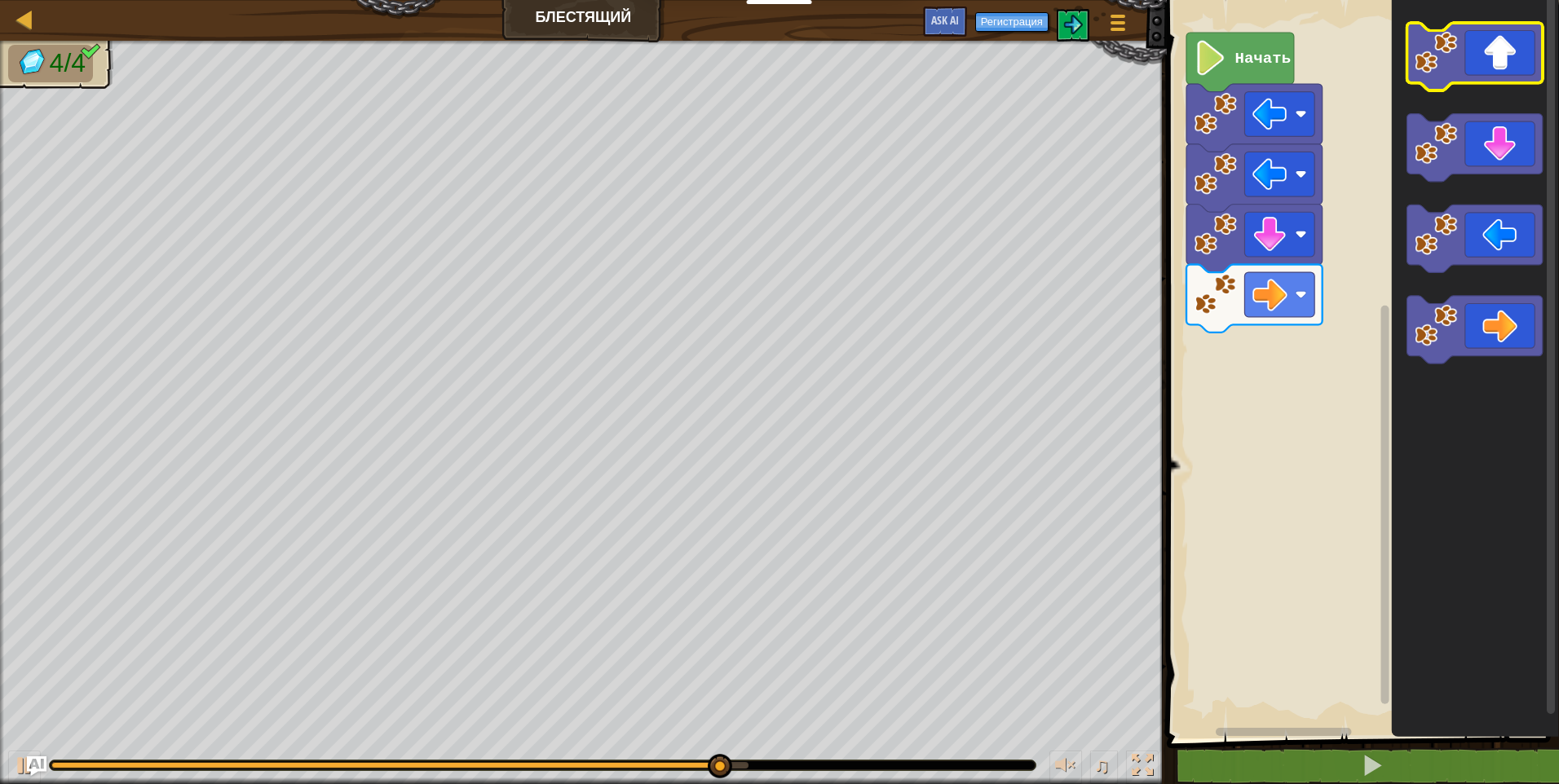
click at [1500, 0] on body "Учителям Создать бесплатный аккаунт Решения для школ и округов Превью Учительск…" at bounding box center [779, 0] width 1559 height 0
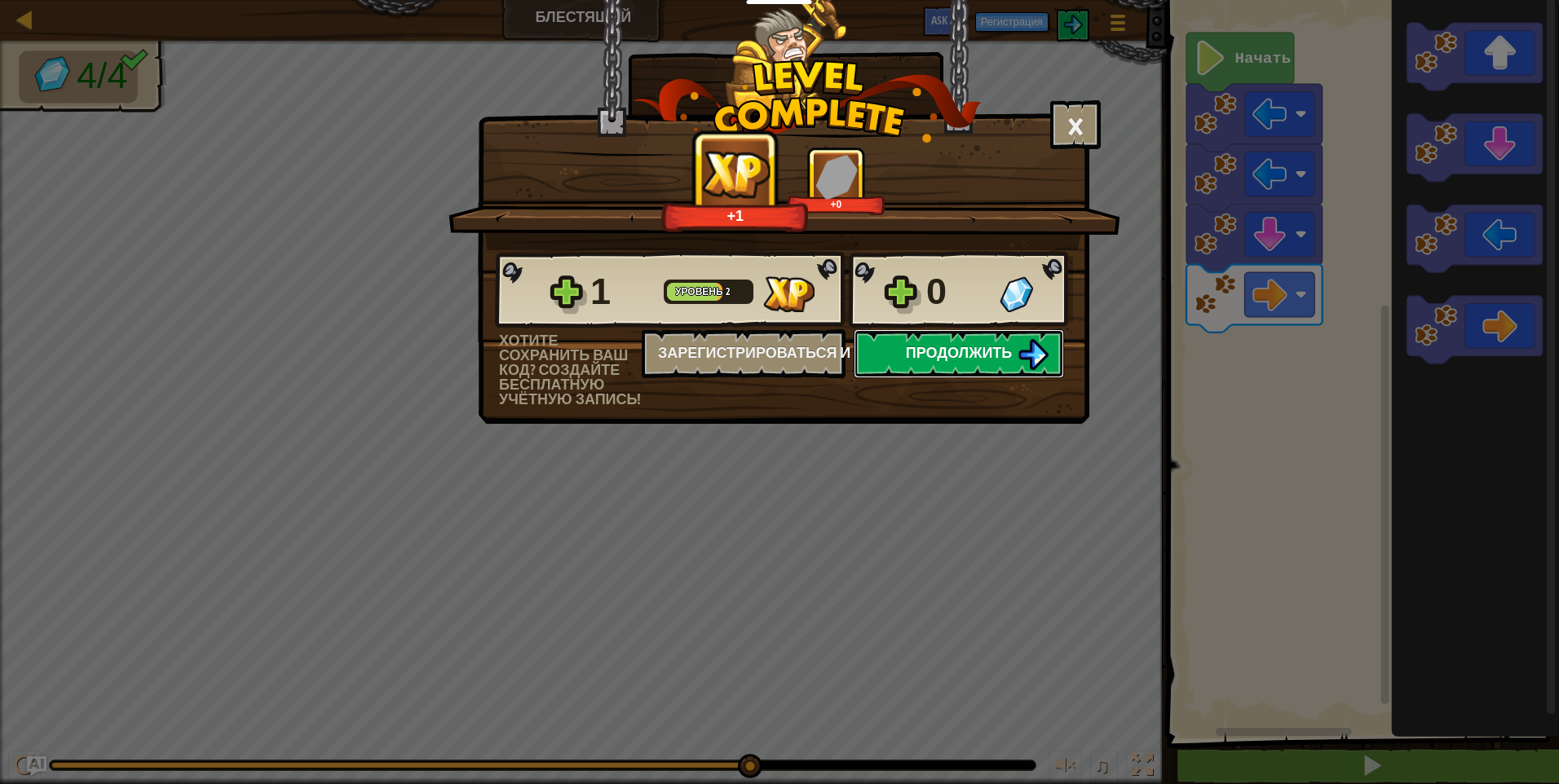
click at [1033, 352] on img at bounding box center [1033, 354] width 31 height 31
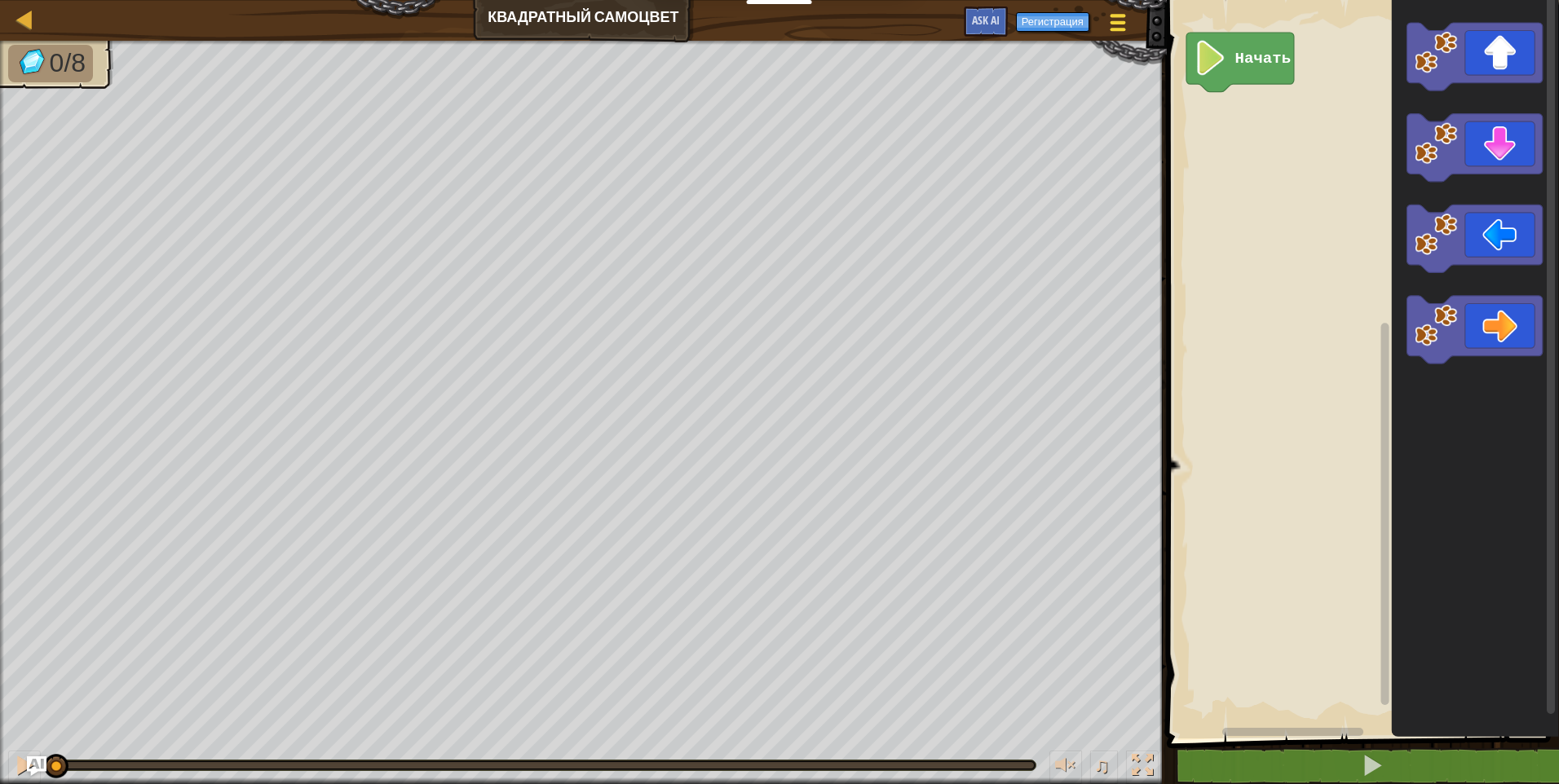
click at [1129, 14] on button "Меню игры" at bounding box center [1117, 25] width 43 height 40
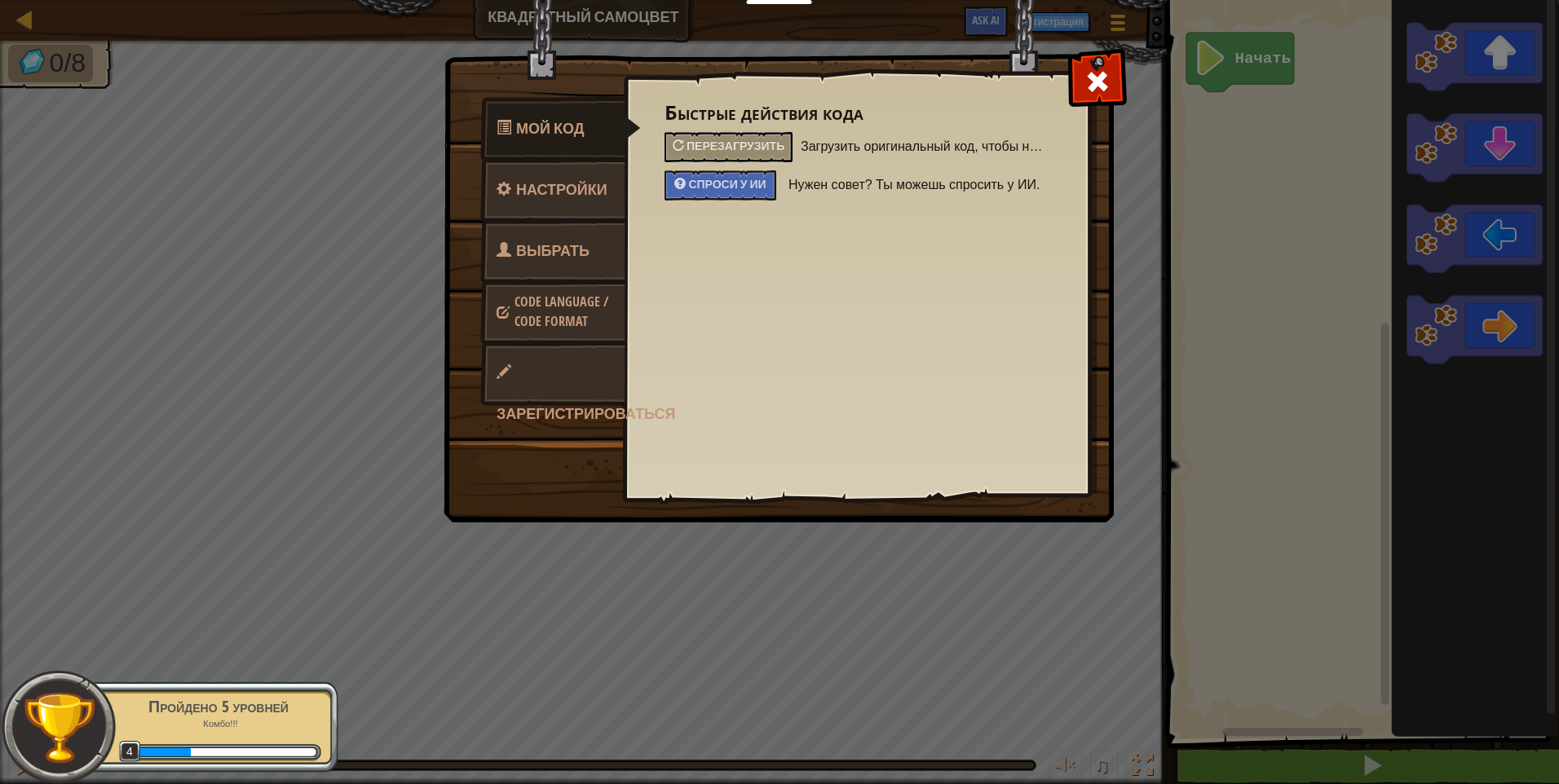
click at [550, 256] on span "Выбрать героя" at bounding box center [543, 271] width 93 height 61
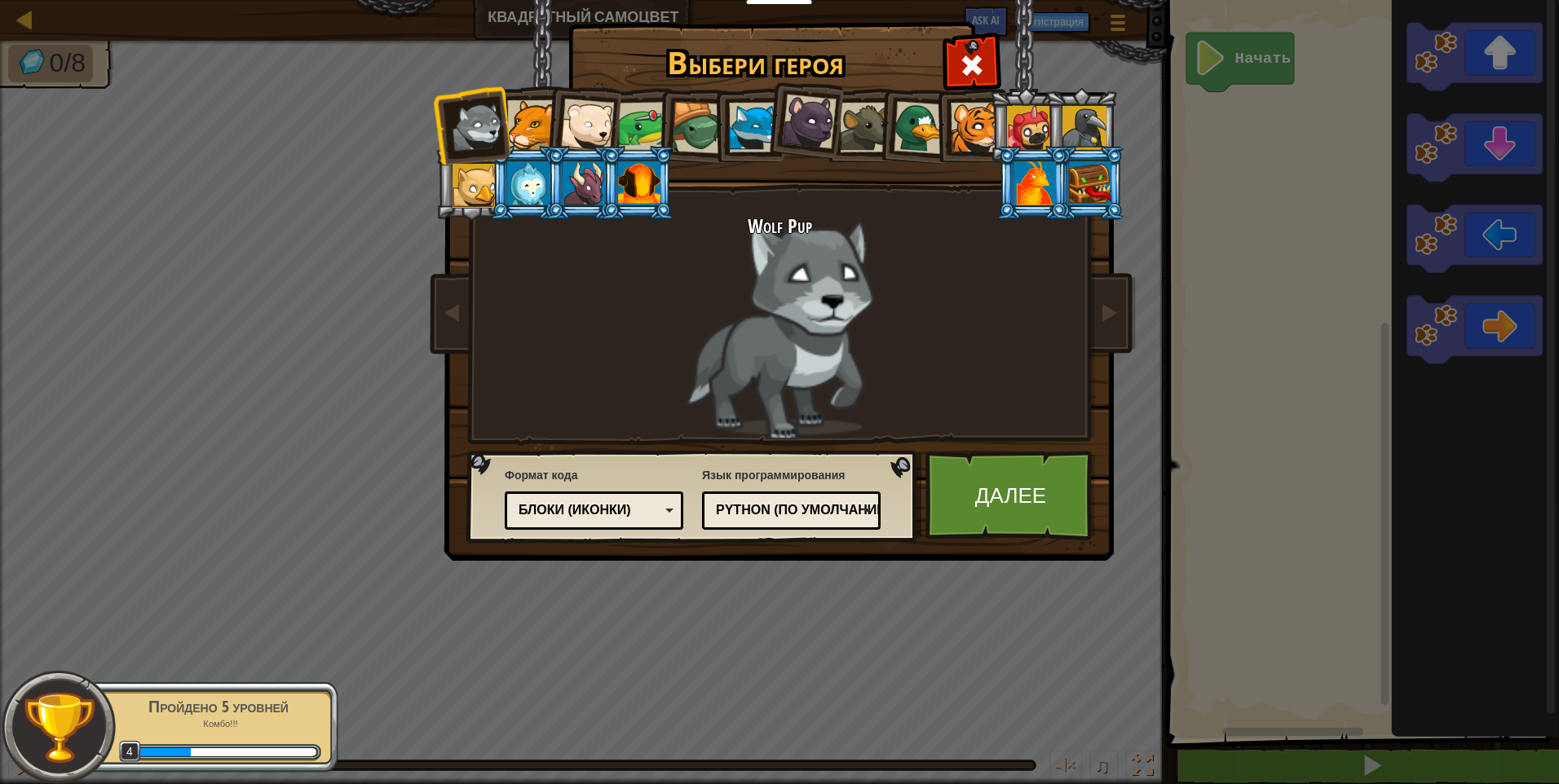
click at [840, 516] on div "Python (По умолчанию)" at bounding box center [786, 511] width 141 height 19
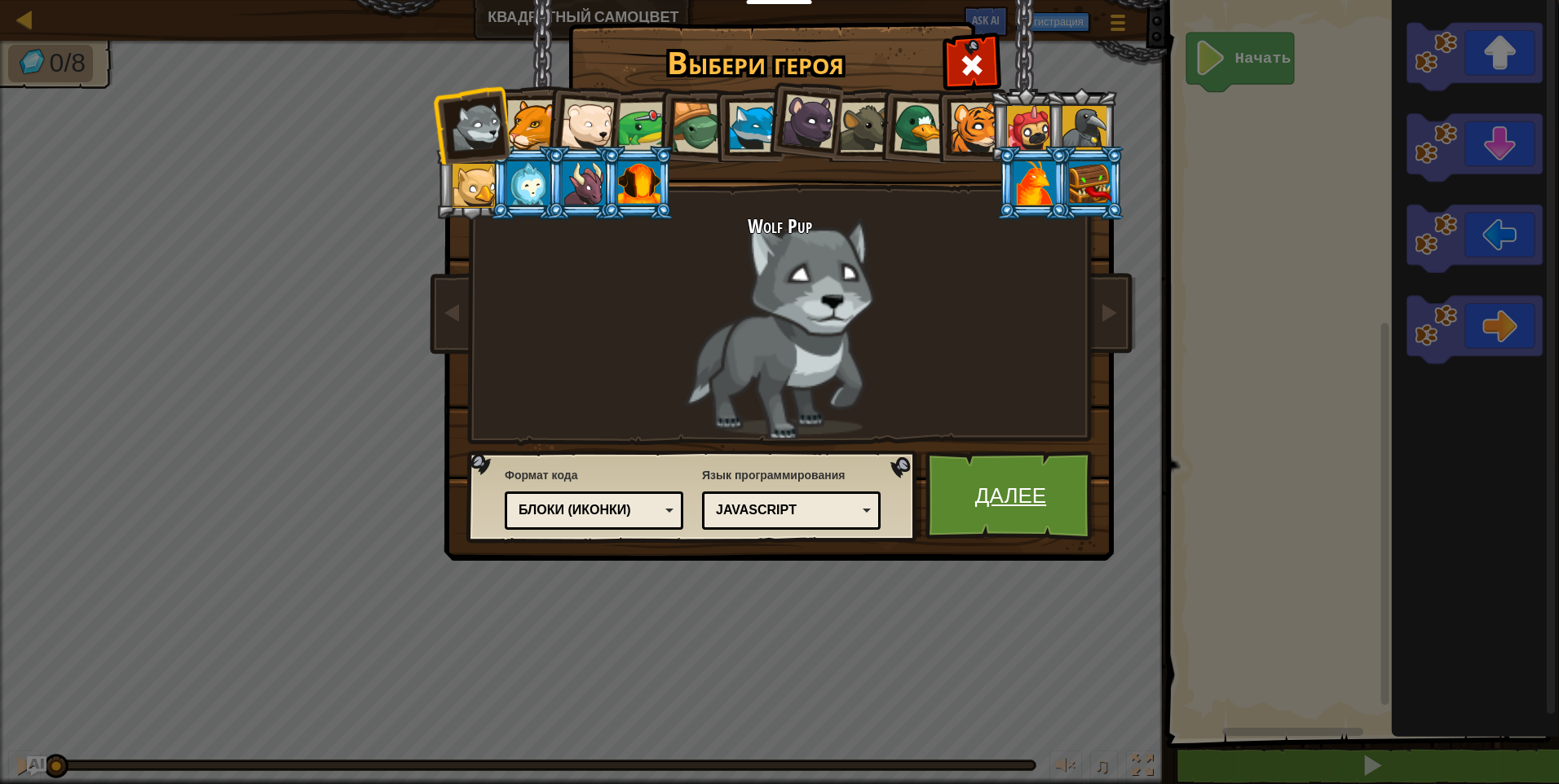
click at [960, 495] on link "Далее" at bounding box center [1011, 496] width 170 height 90
